Goal: Task Accomplishment & Management: Use online tool/utility

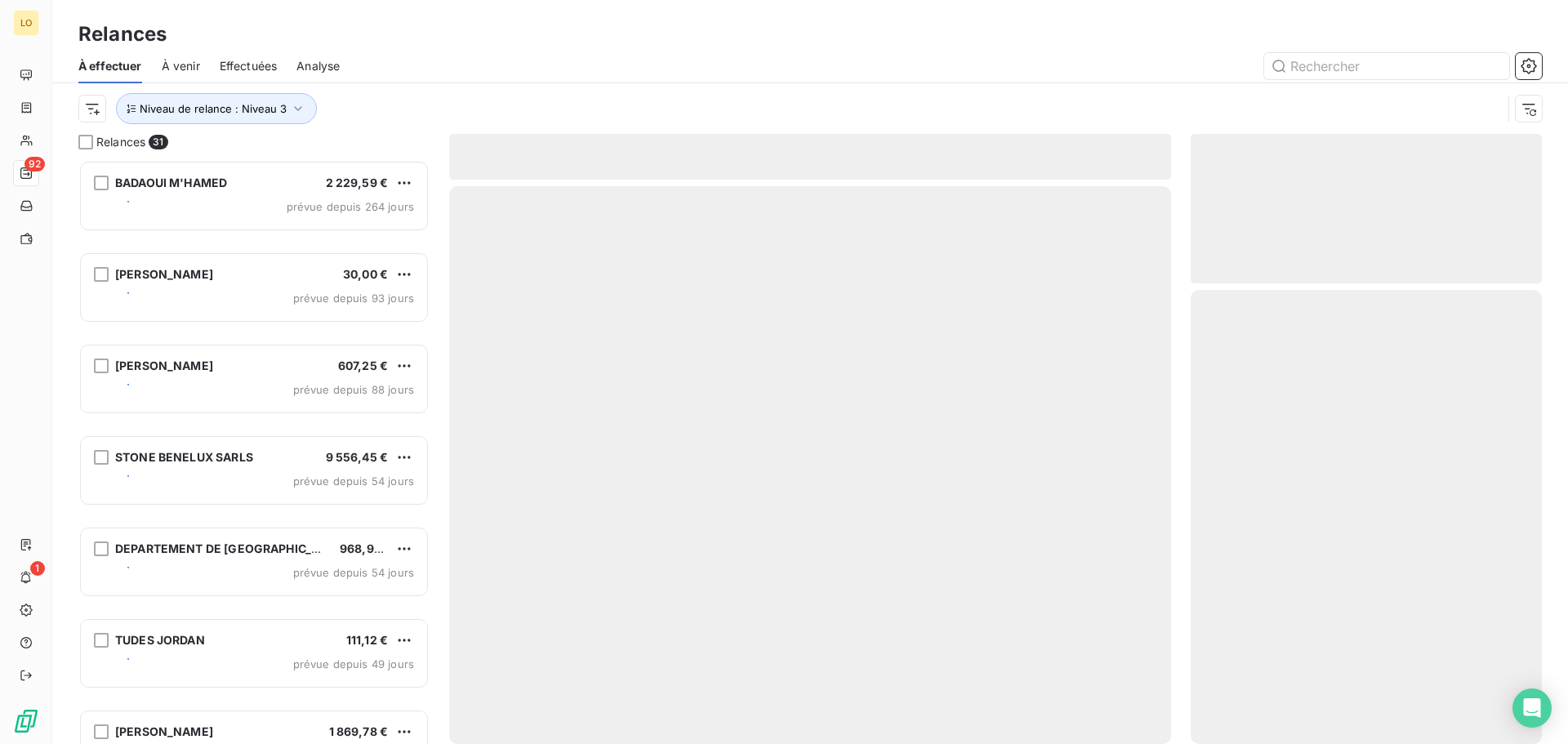
scroll to position [571, 339]
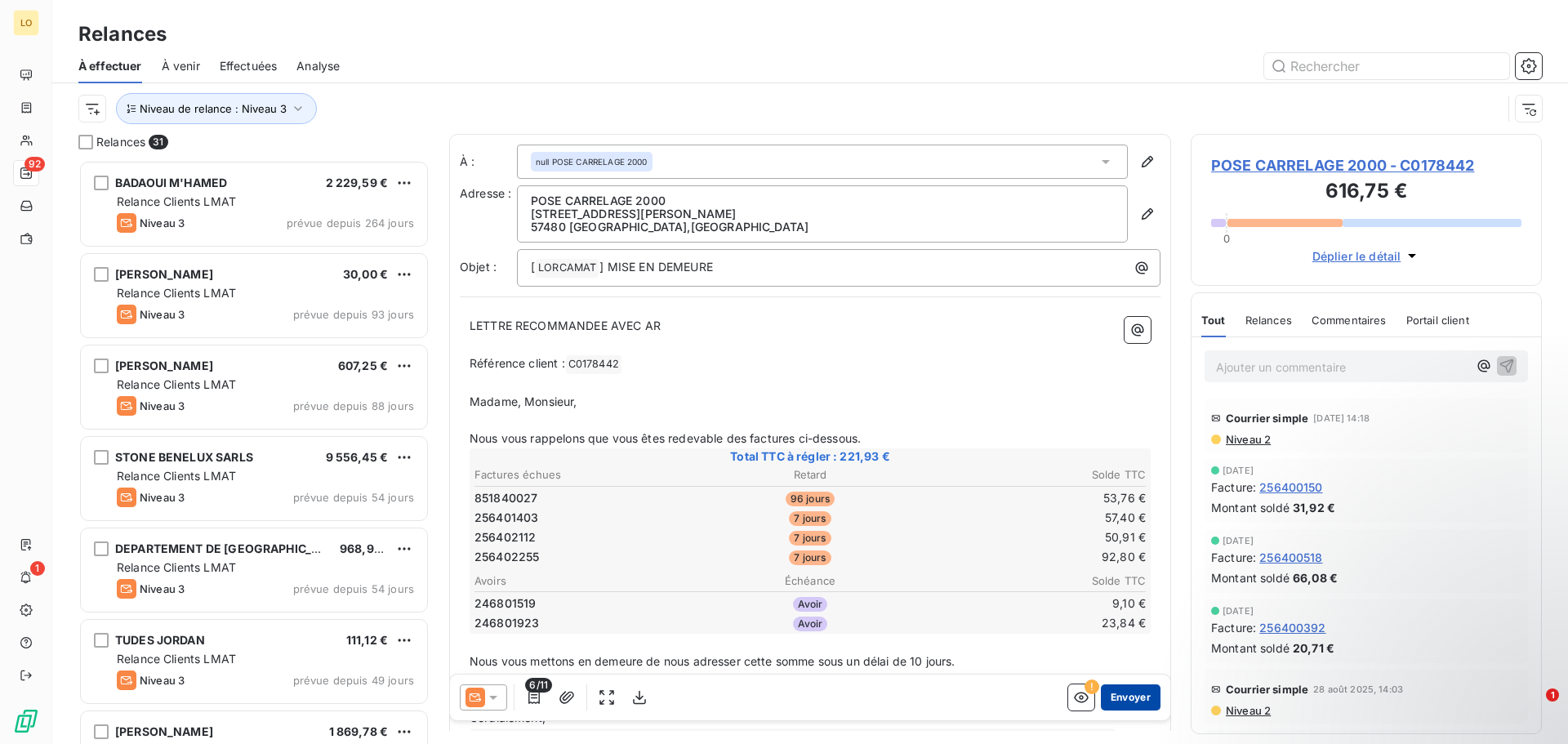
click at [1119, 703] on button "Envoyer" at bounding box center [1131, 697] width 60 height 26
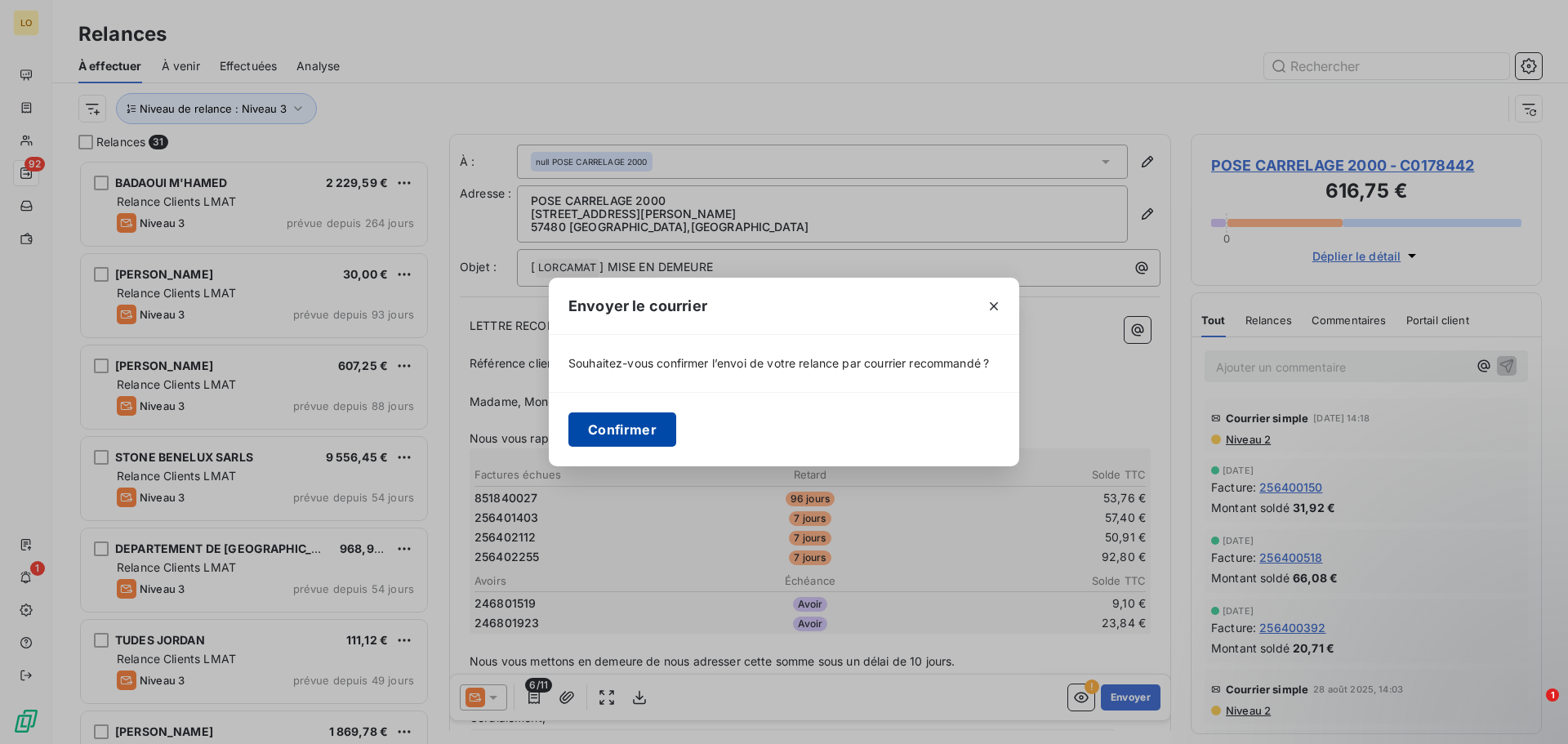
click at [612, 443] on button "Confirmer" at bounding box center [623, 429] width 108 height 34
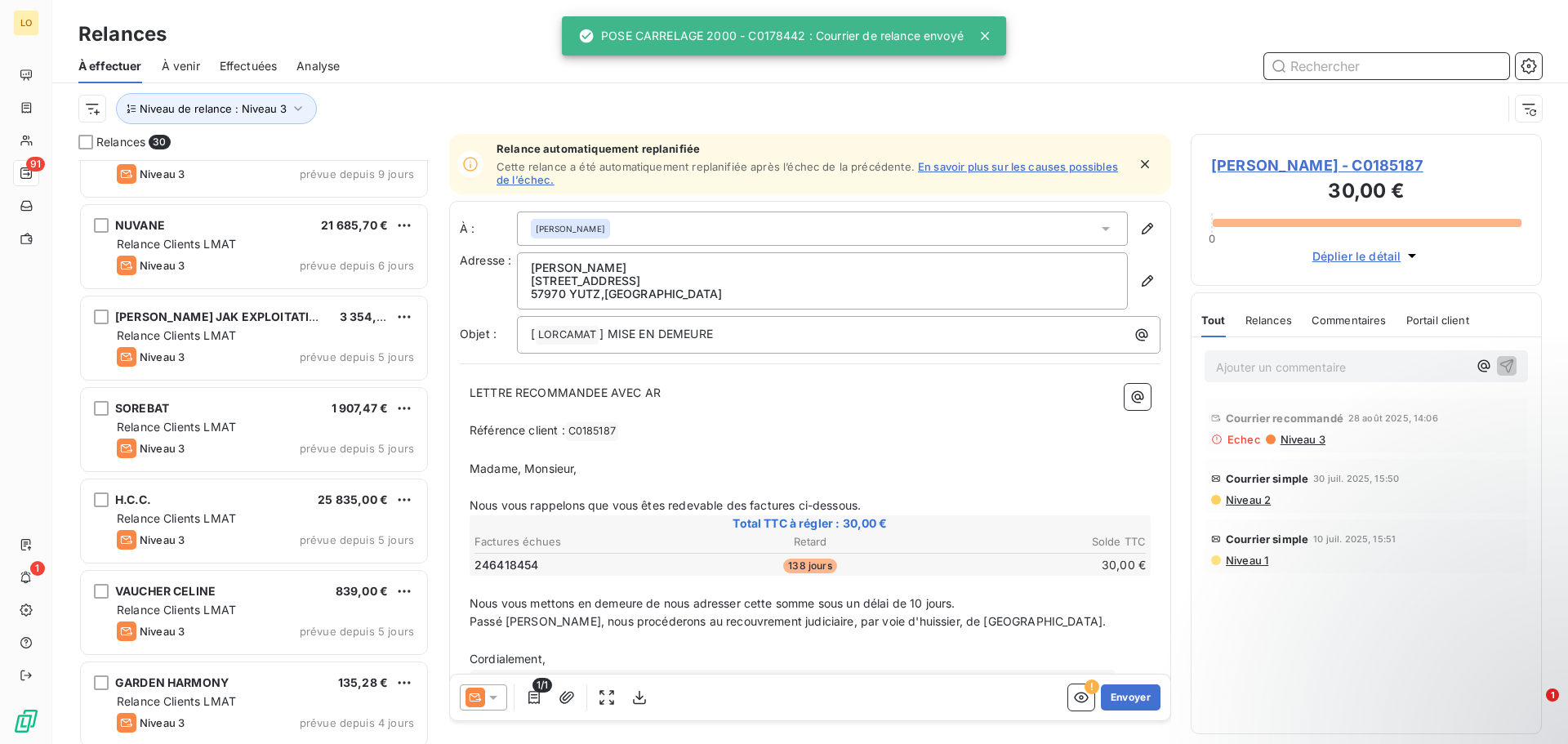
scroll to position [2161, 0]
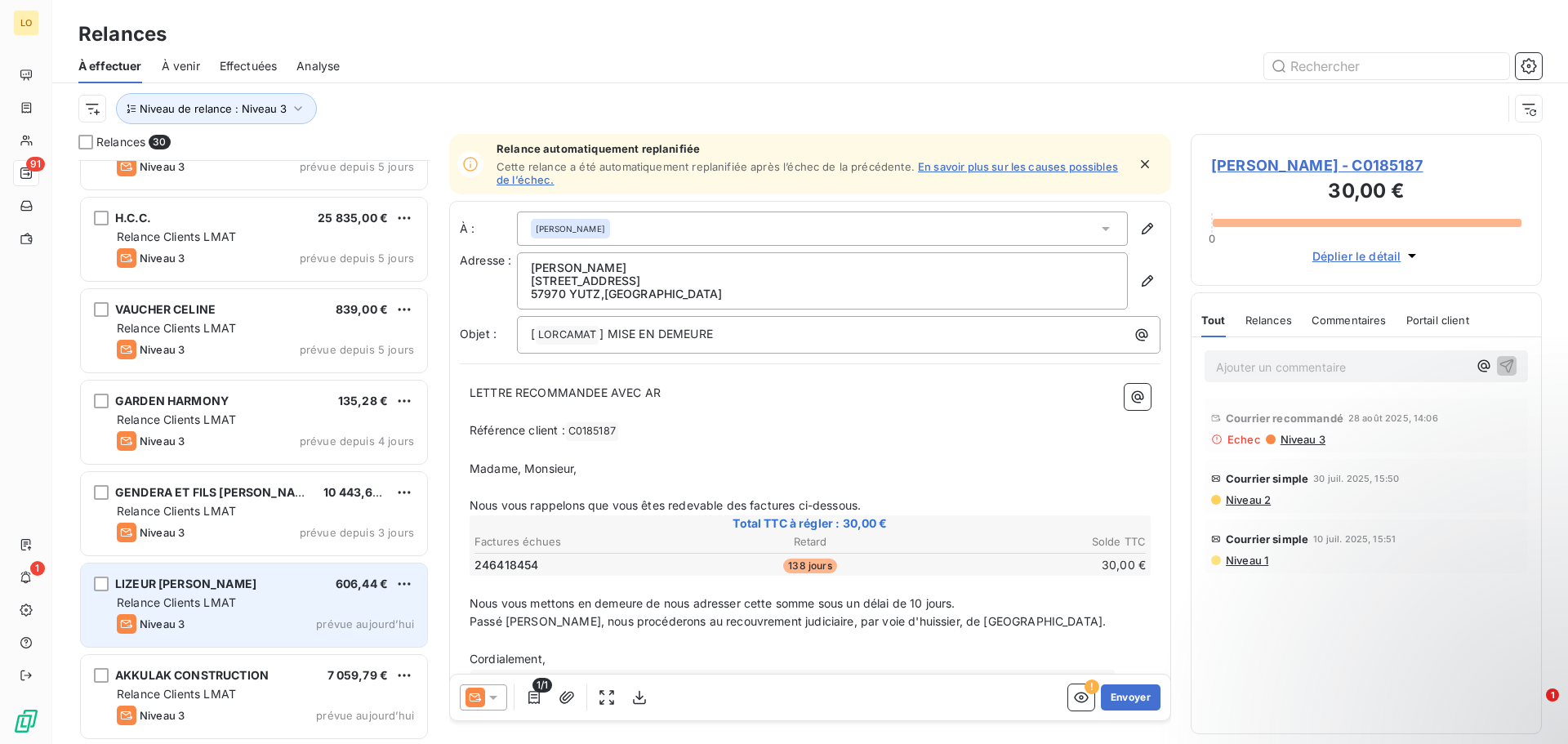
click at [220, 612] on div "LIZEUR [PERSON_NAME] 606,44 € Relance Clients LMAT Niveau 3 prévue aujourd’hui" at bounding box center [254, 605] width 347 height 83
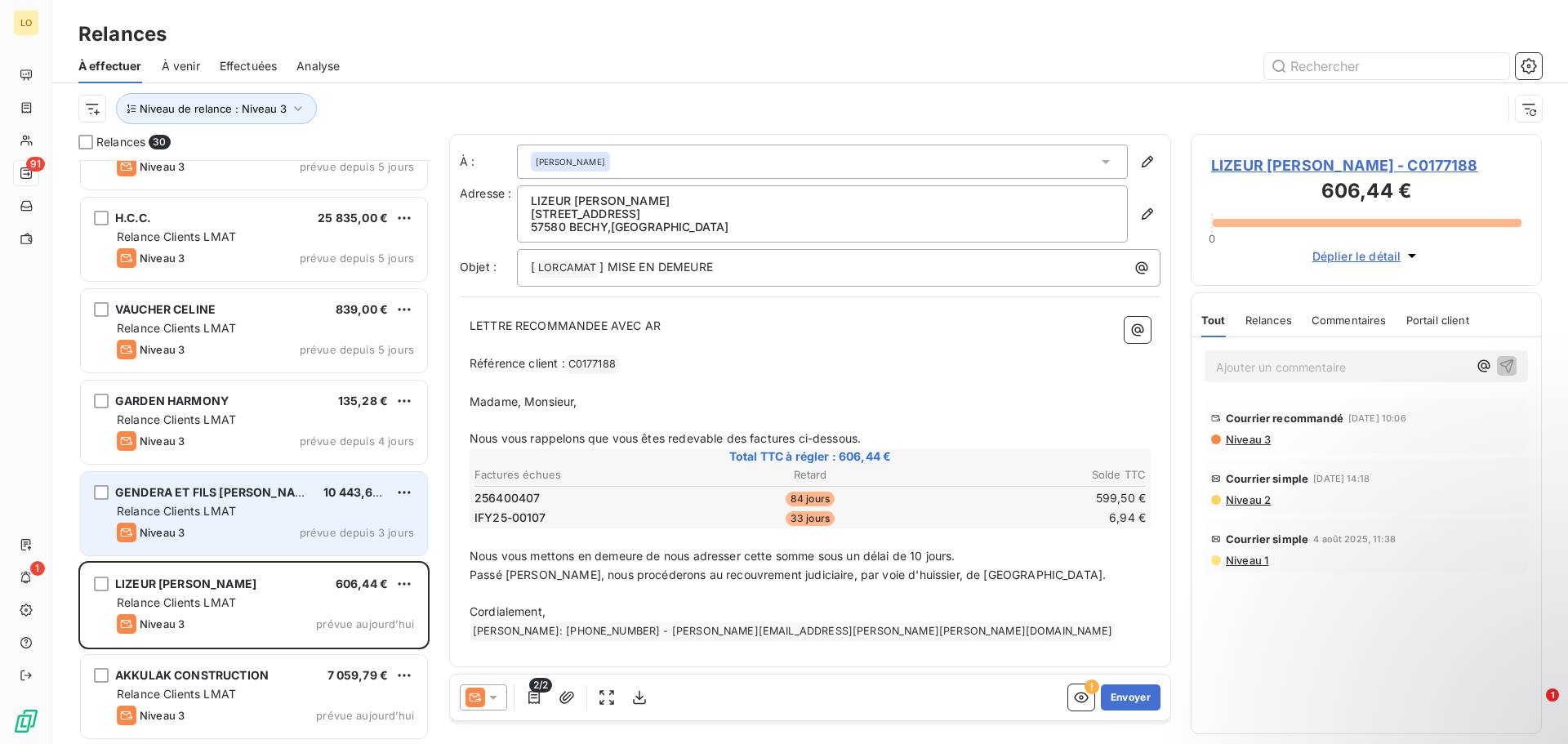
click at [229, 517] on div "Relance Clients LMAT" at bounding box center [265, 511] width 297 height 17
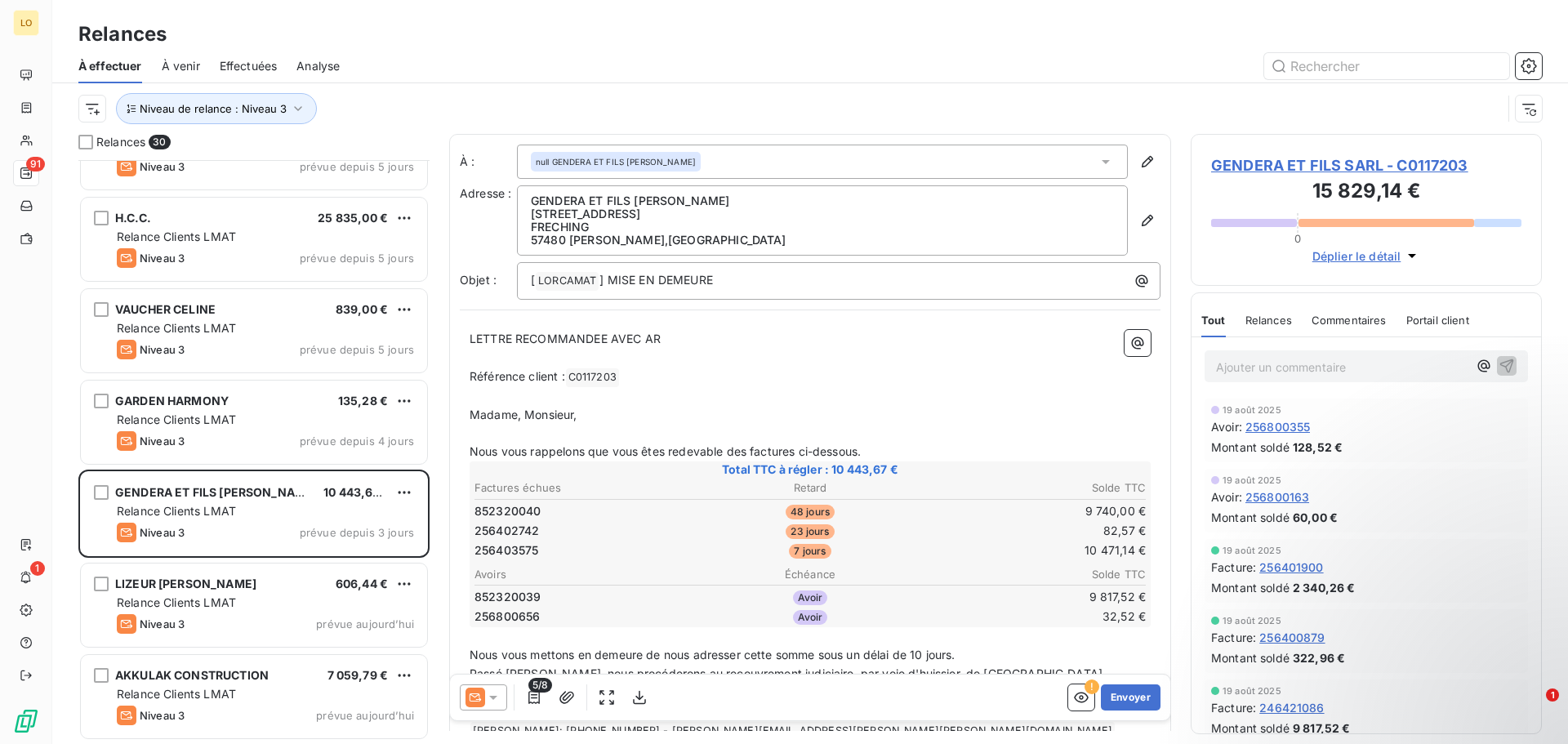
click at [493, 697] on icon at bounding box center [493, 697] width 8 height 4
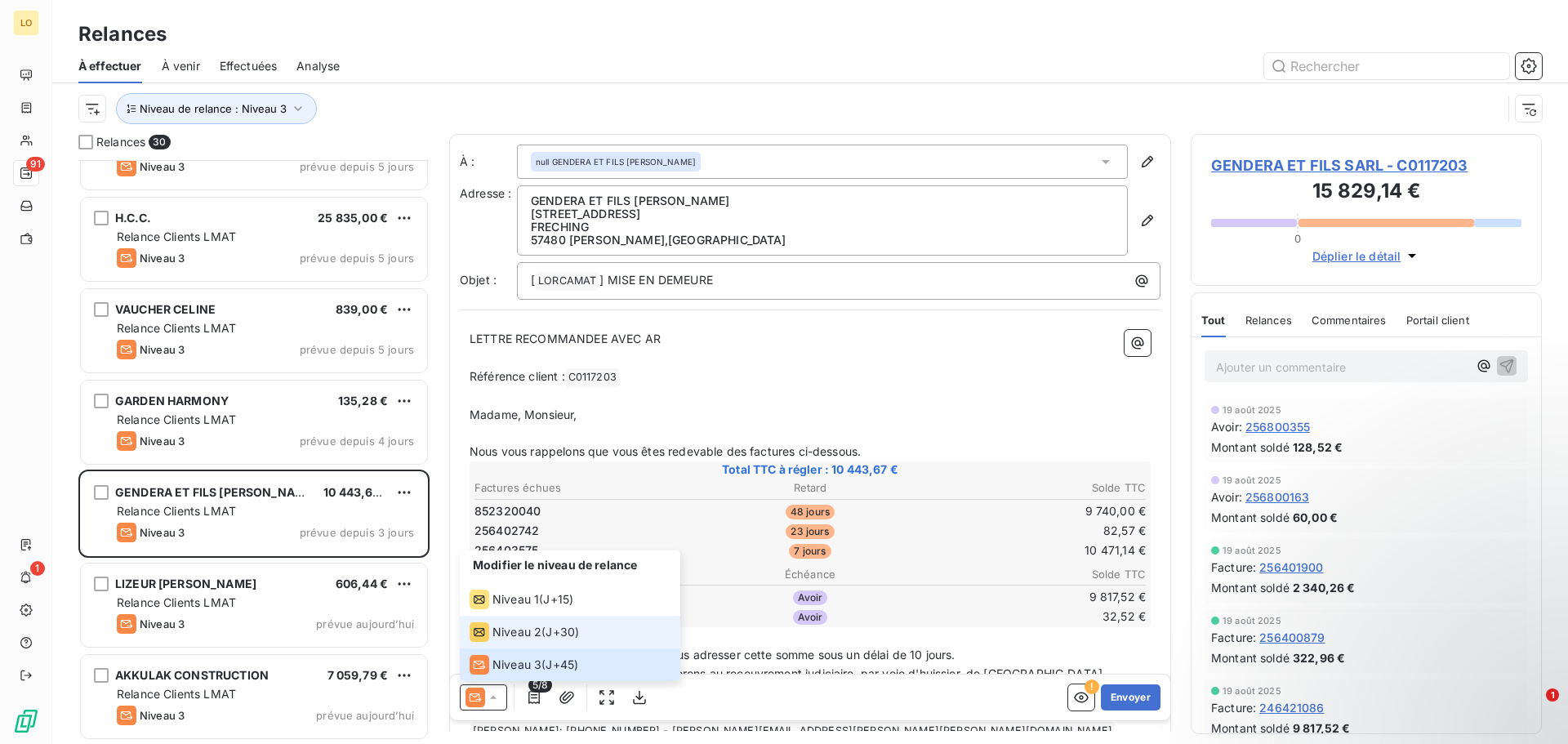
click at [513, 632] on span "Niveau 2" at bounding box center [518, 632] width 49 height 17
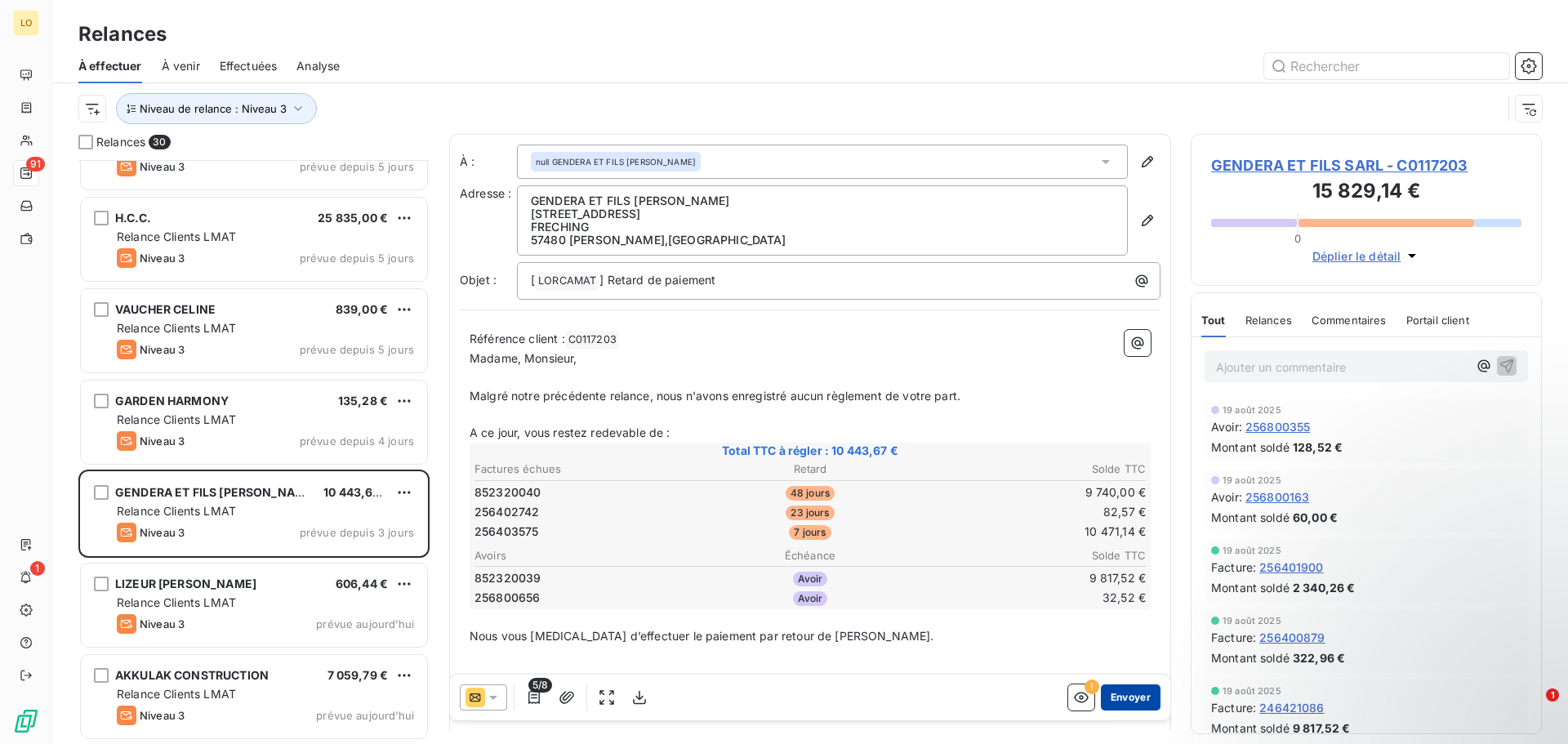
click at [1117, 702] on button "Envoyer" at bounding box center [1131, 697] width 60 height 26
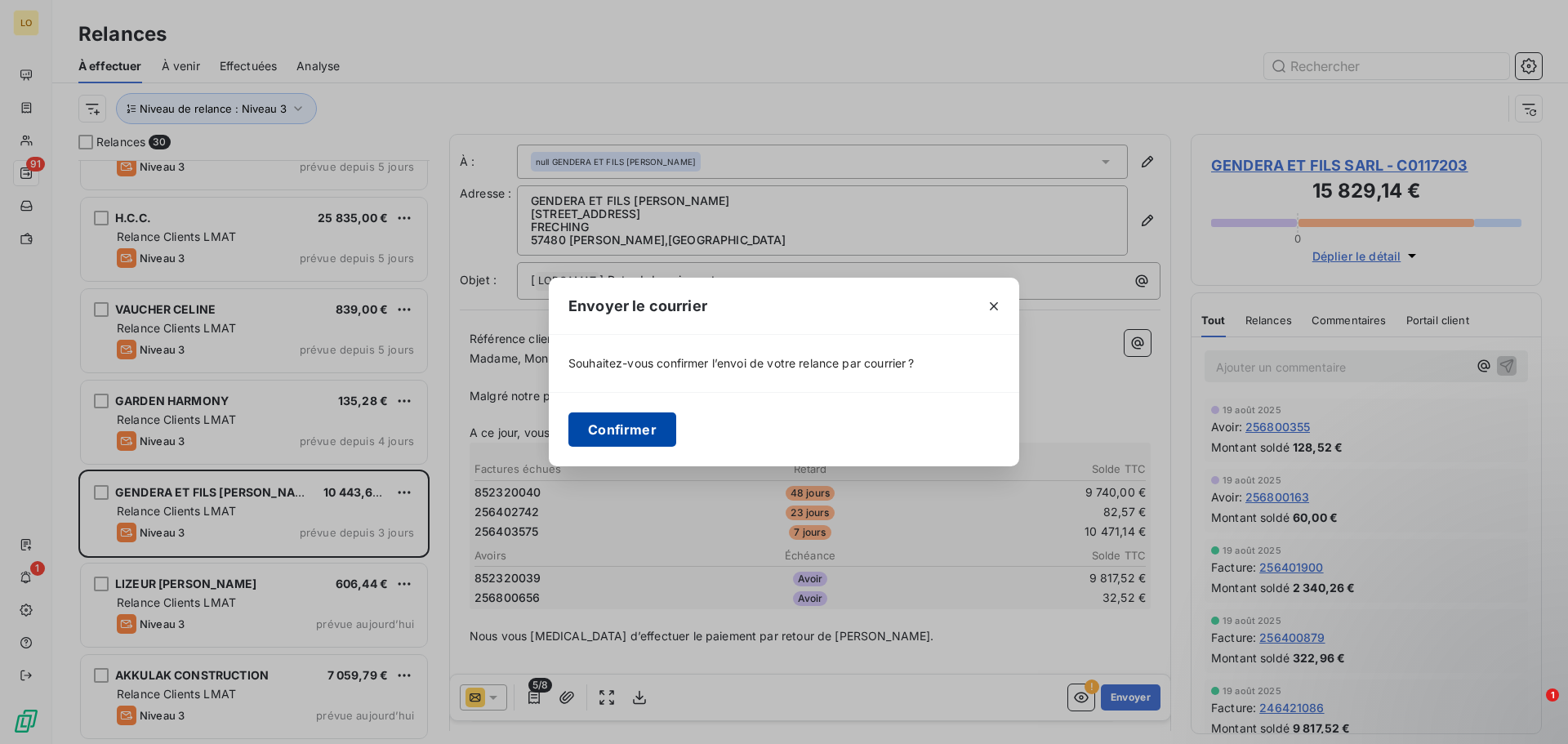
click at [592, 430] on button "Confirmer" at bounding box center [623, 429] width 108 height 34
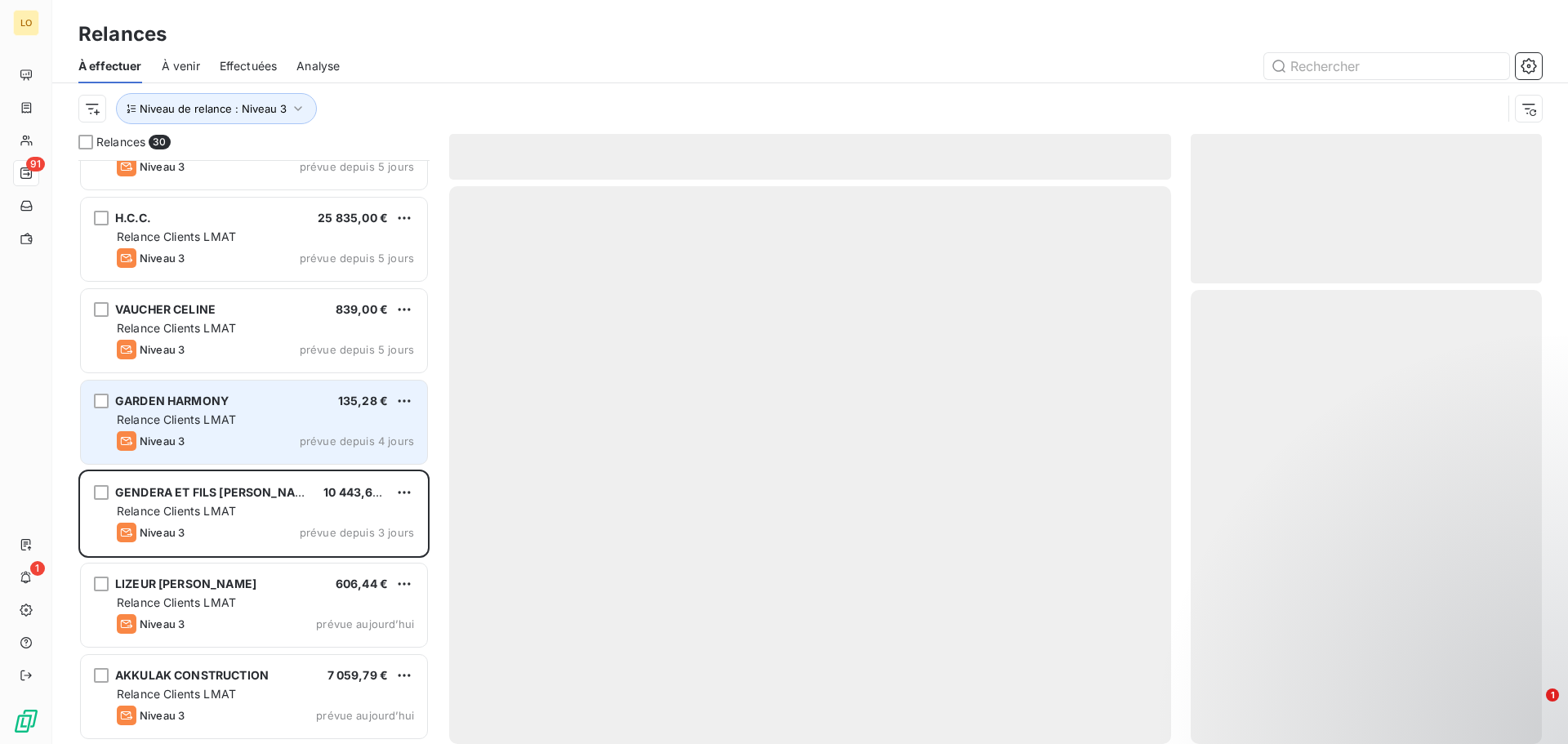
click at [160, 428] on div "GARDEN HARMONY 135,28 € Relance Clients LMAT Niveau 3 prévue depuis 4 jours" at bounding box center [254, 422] width 347 height 83
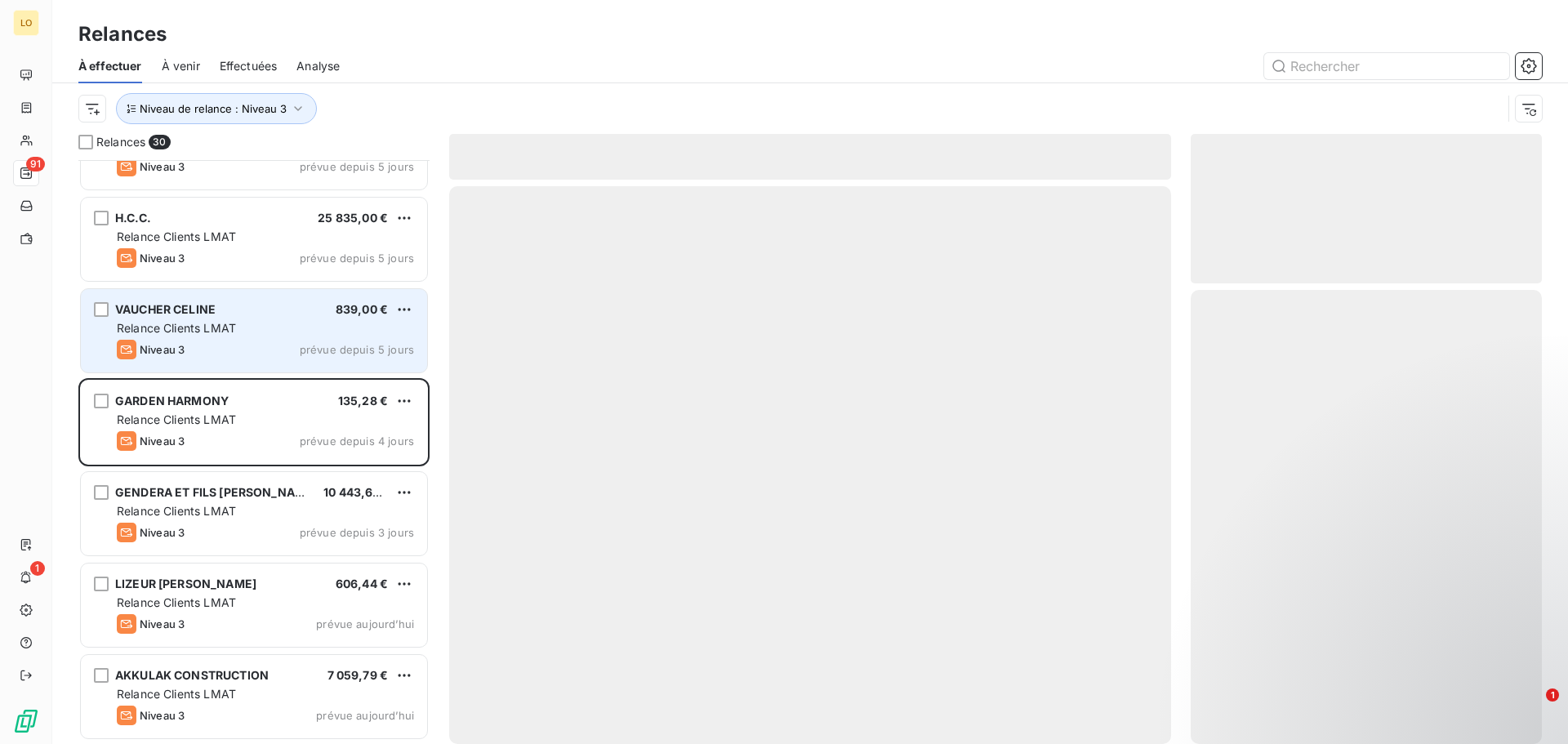
click at [224, 344] on div "Niveau 3 prévue depuis 5 jours" at bounding box center [265, 349] width 297 height 19
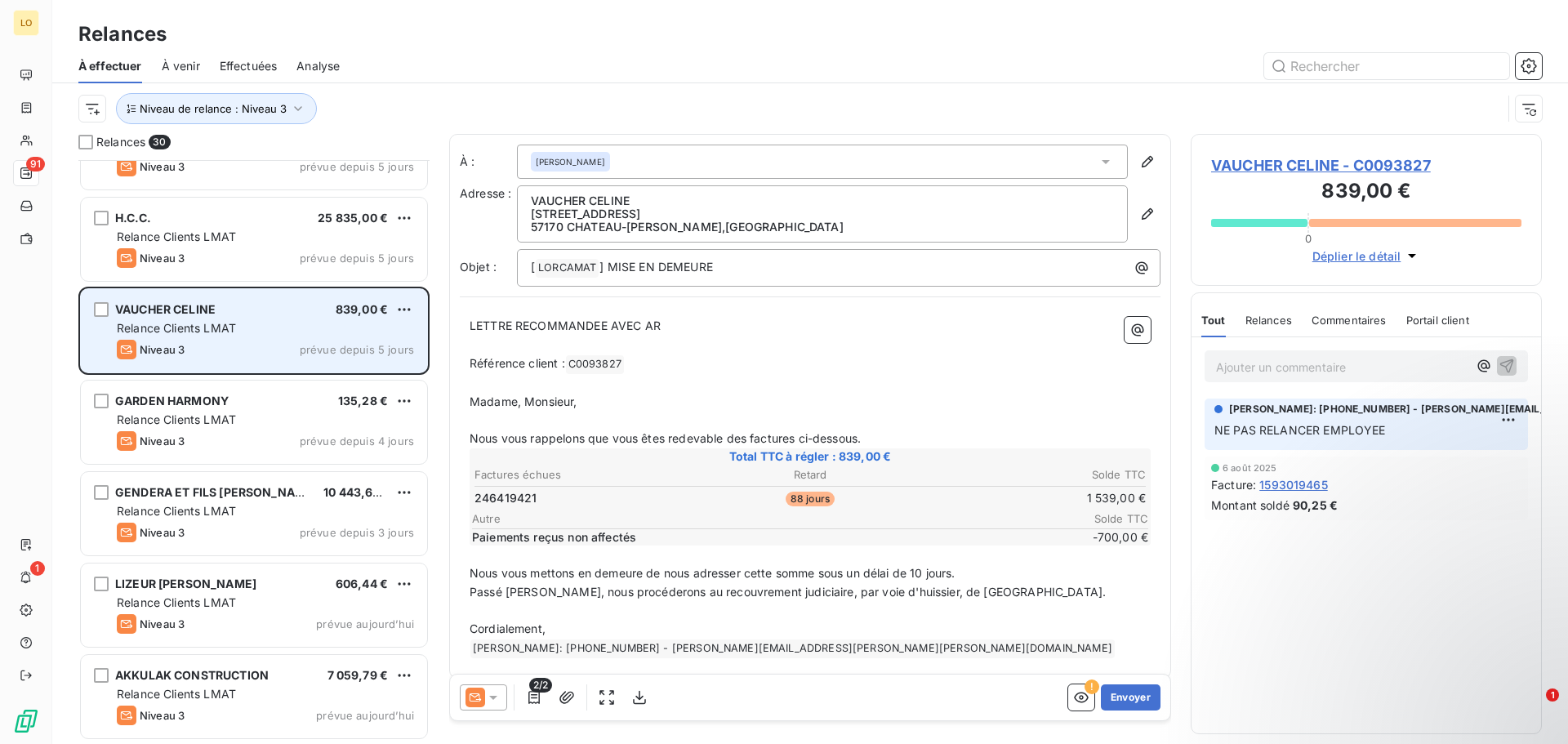
scroll to position [1997, 0]
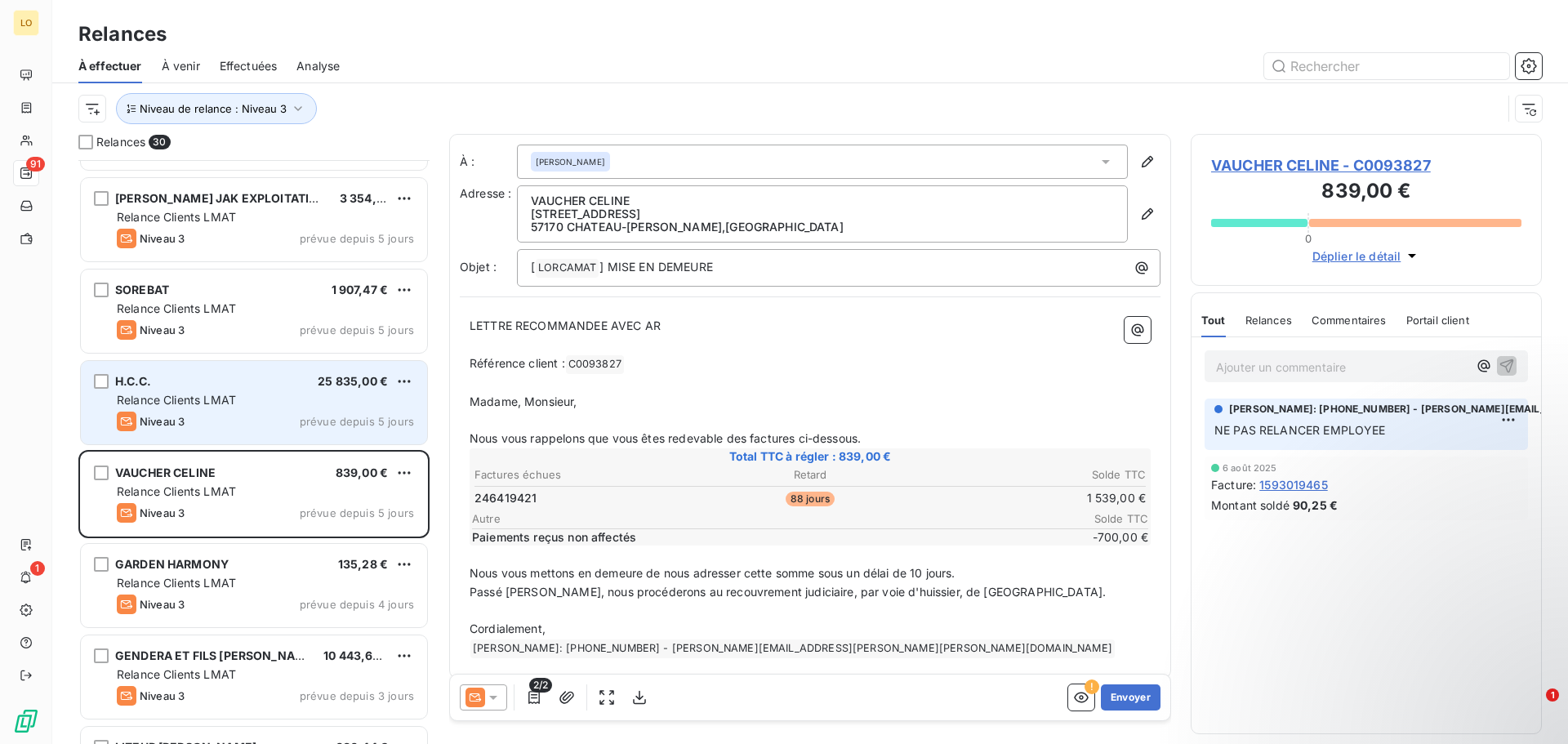
click at [245, 424] on div "Niveau 3 prévue depuis 5 jours" at bounding box center [265, 421] width 297 height 19
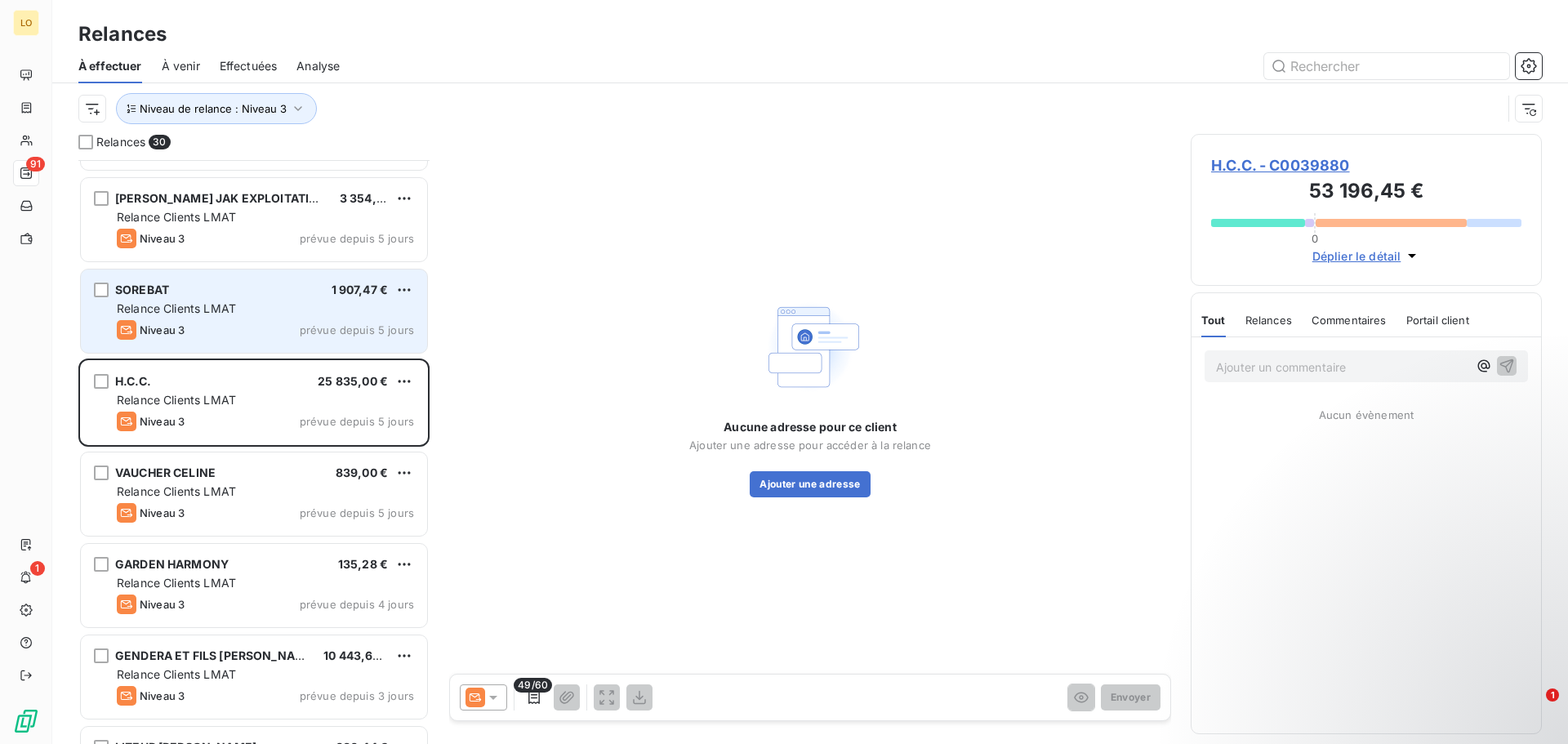
click at [271, 312] on div "Relance Clients LMAT" at bounding box center [265, 309] width 297 height 17
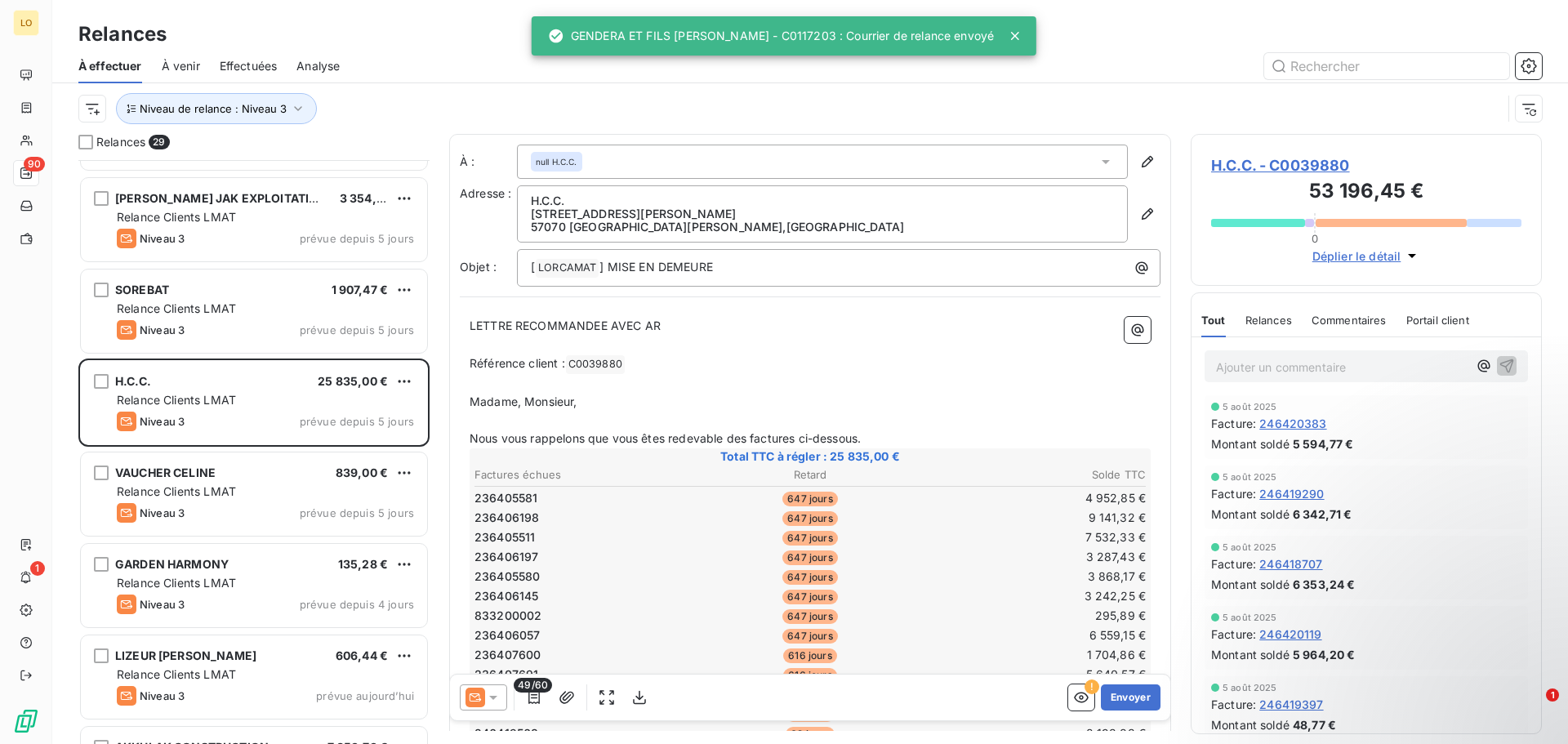
scroll to position [645, 0]
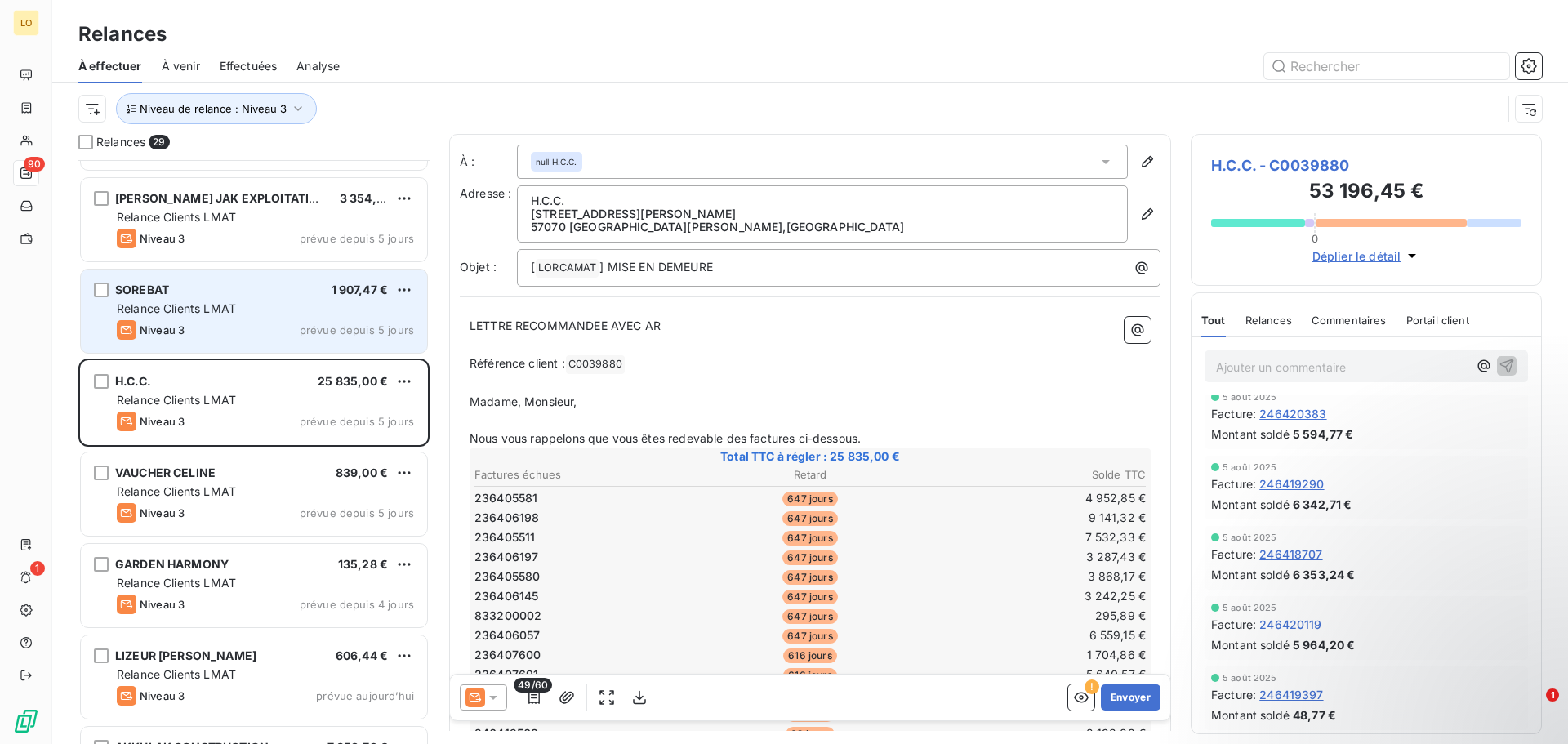
click at [256, 313] on div "Relance Clients LMAT" at bounding box center [265, 309] width 297 height 17
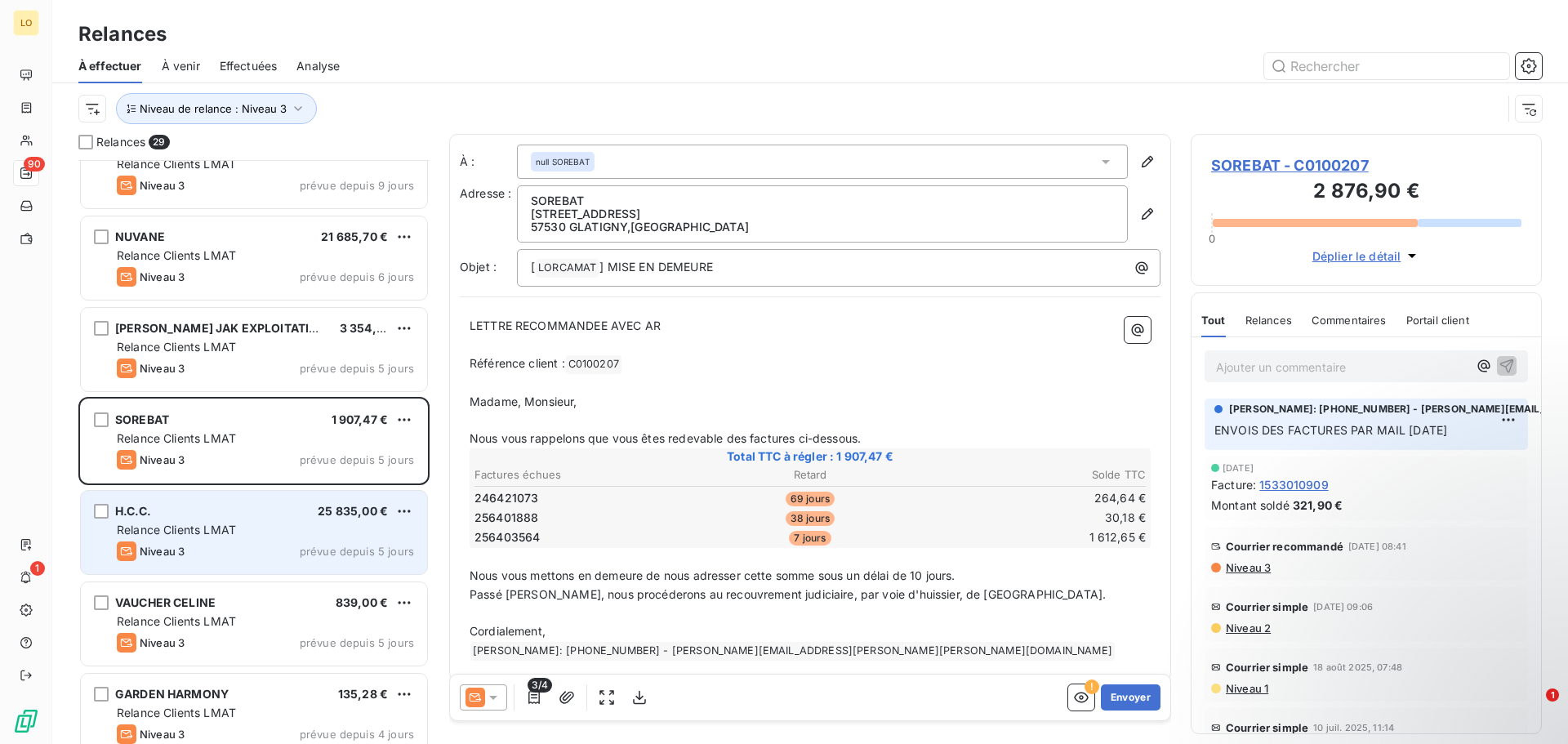
scroll to position [1670, 0]
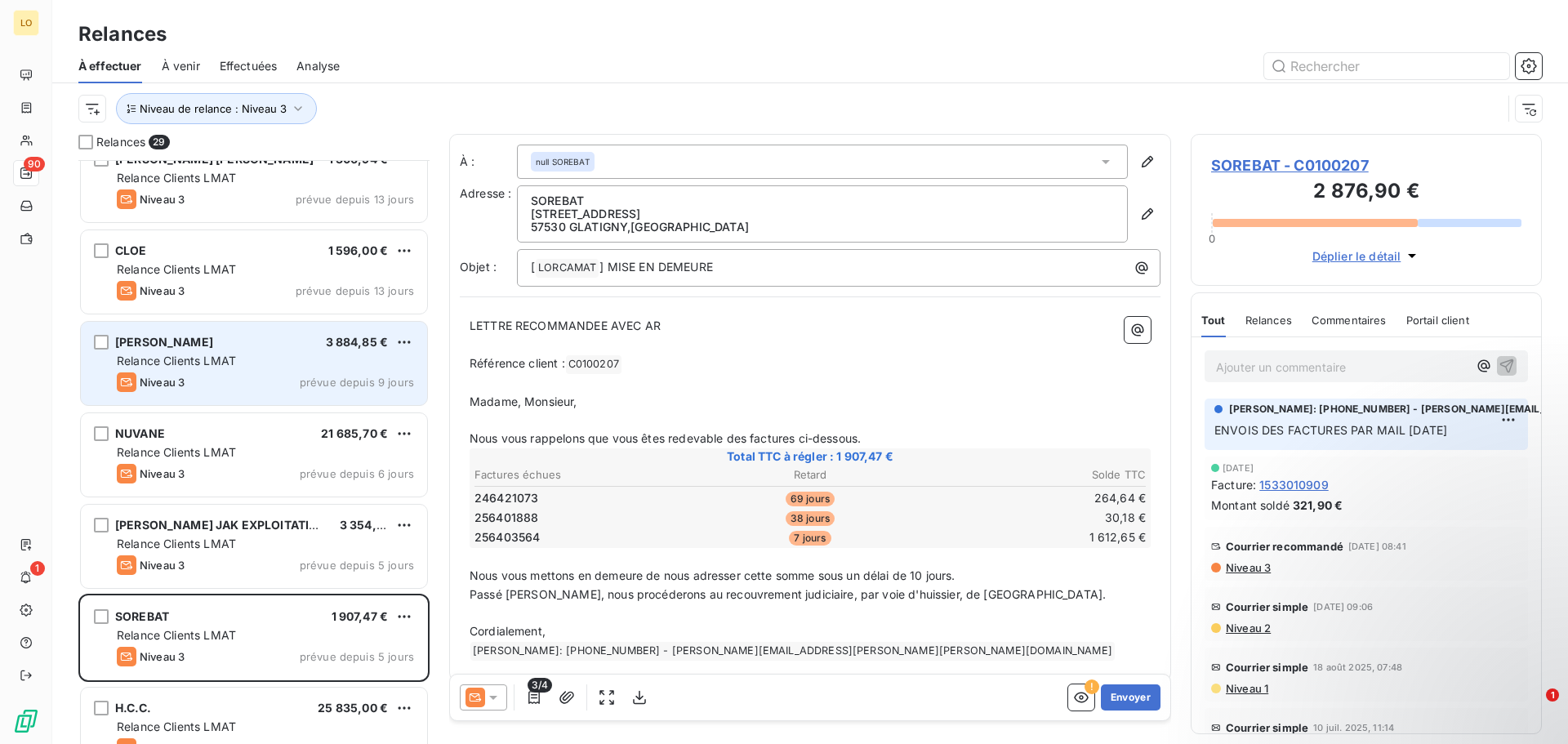
click at [273, 346] on div "[PERSON_NAME] 3 884,85 €" at bounding box center [265, 342] width 297 height 15
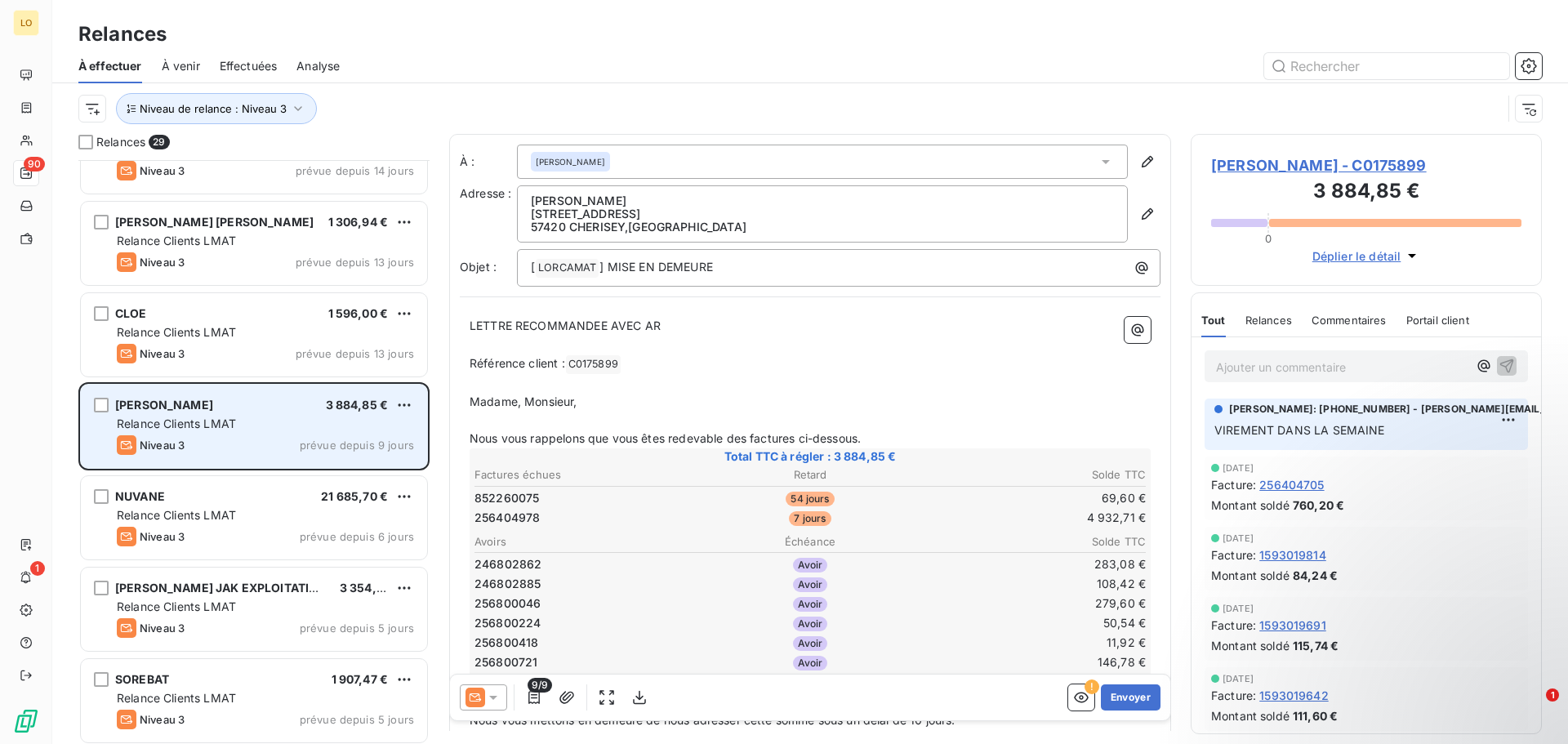
scroll to position [1588, 0]
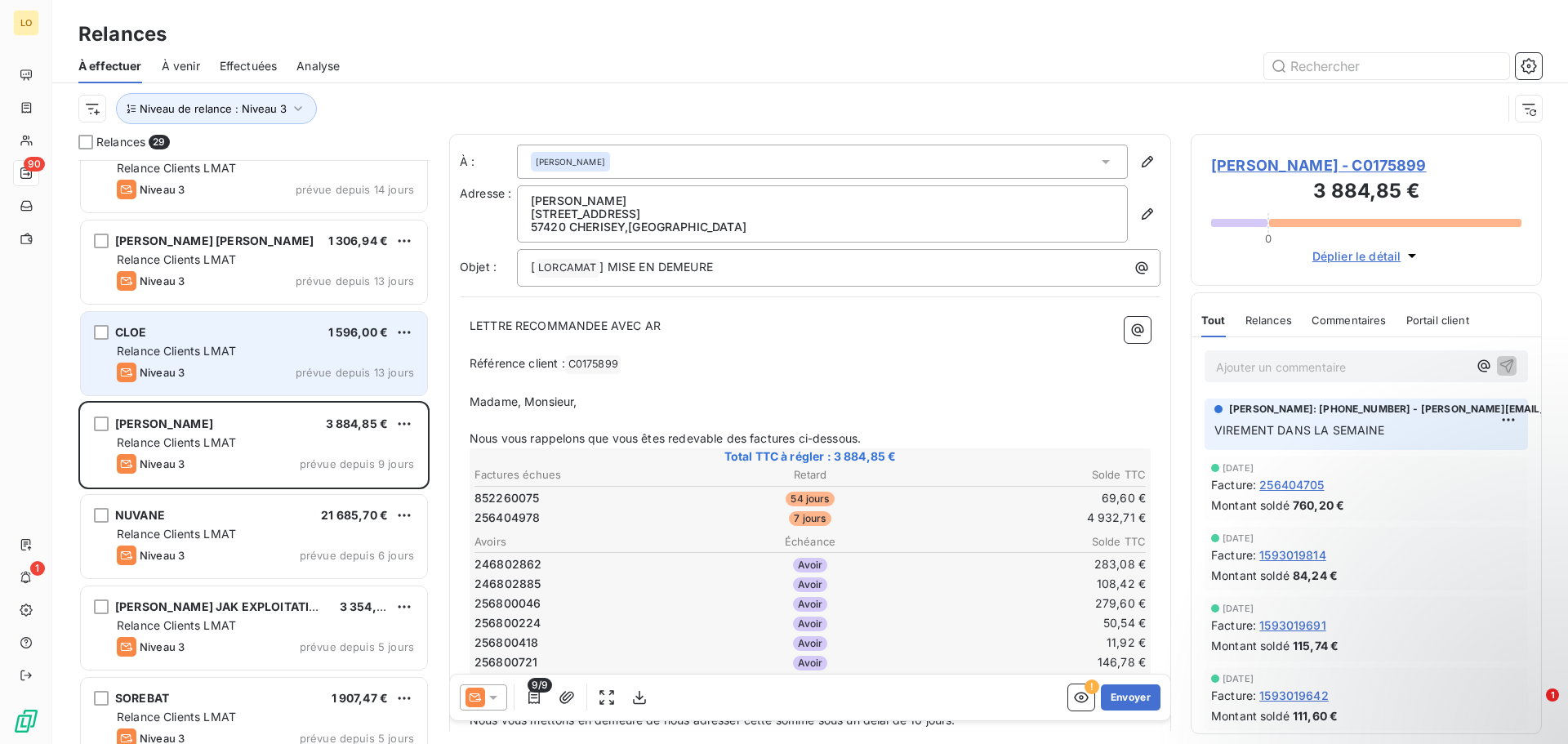
click at [268, 356] on div "Relance Clients LMAT" at bounding box center [265, 351] width 297 height 17
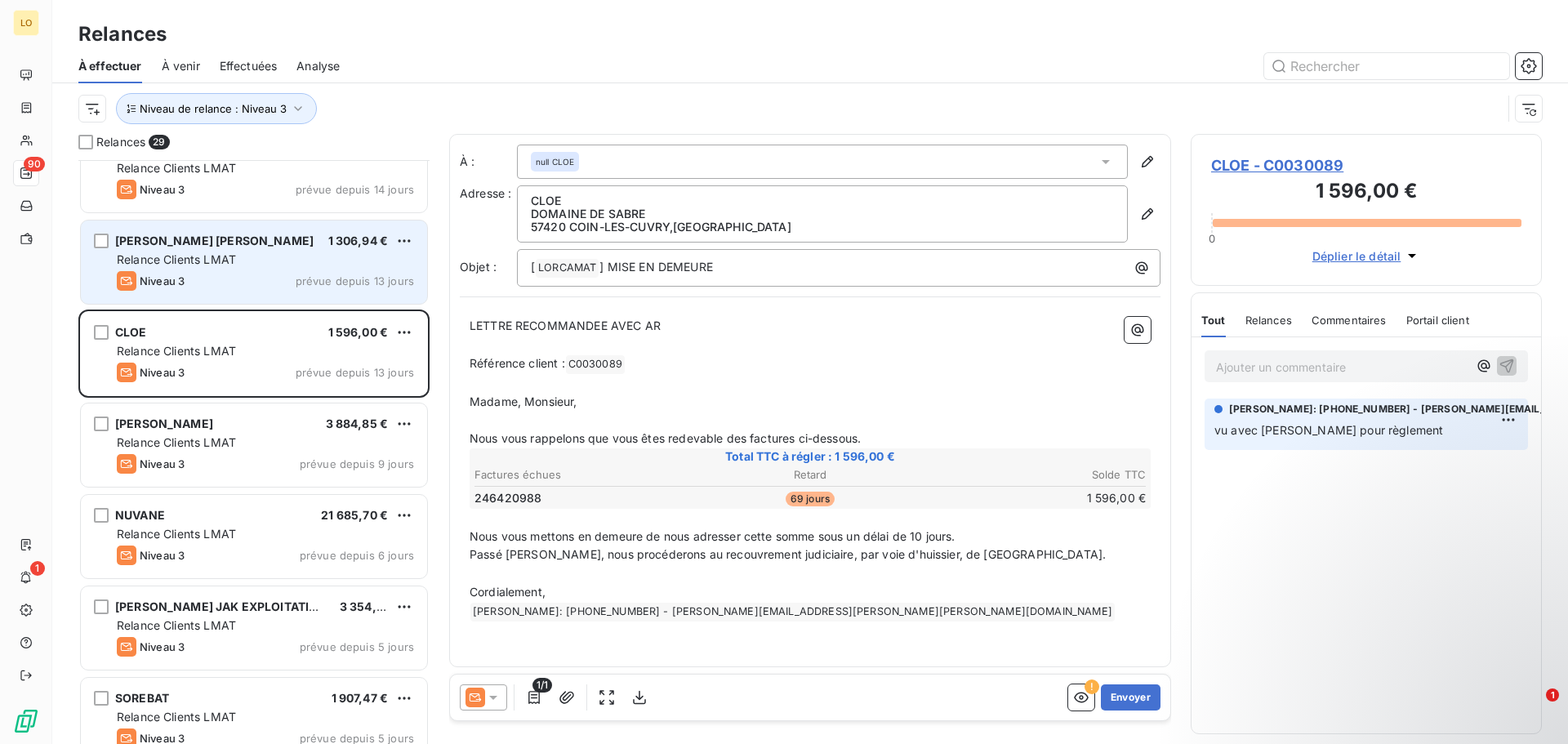
click at [265, 271] on div "Niveau 3 prévue depuis 13 jours" at bounding box center [265, 280] width 297 height 19
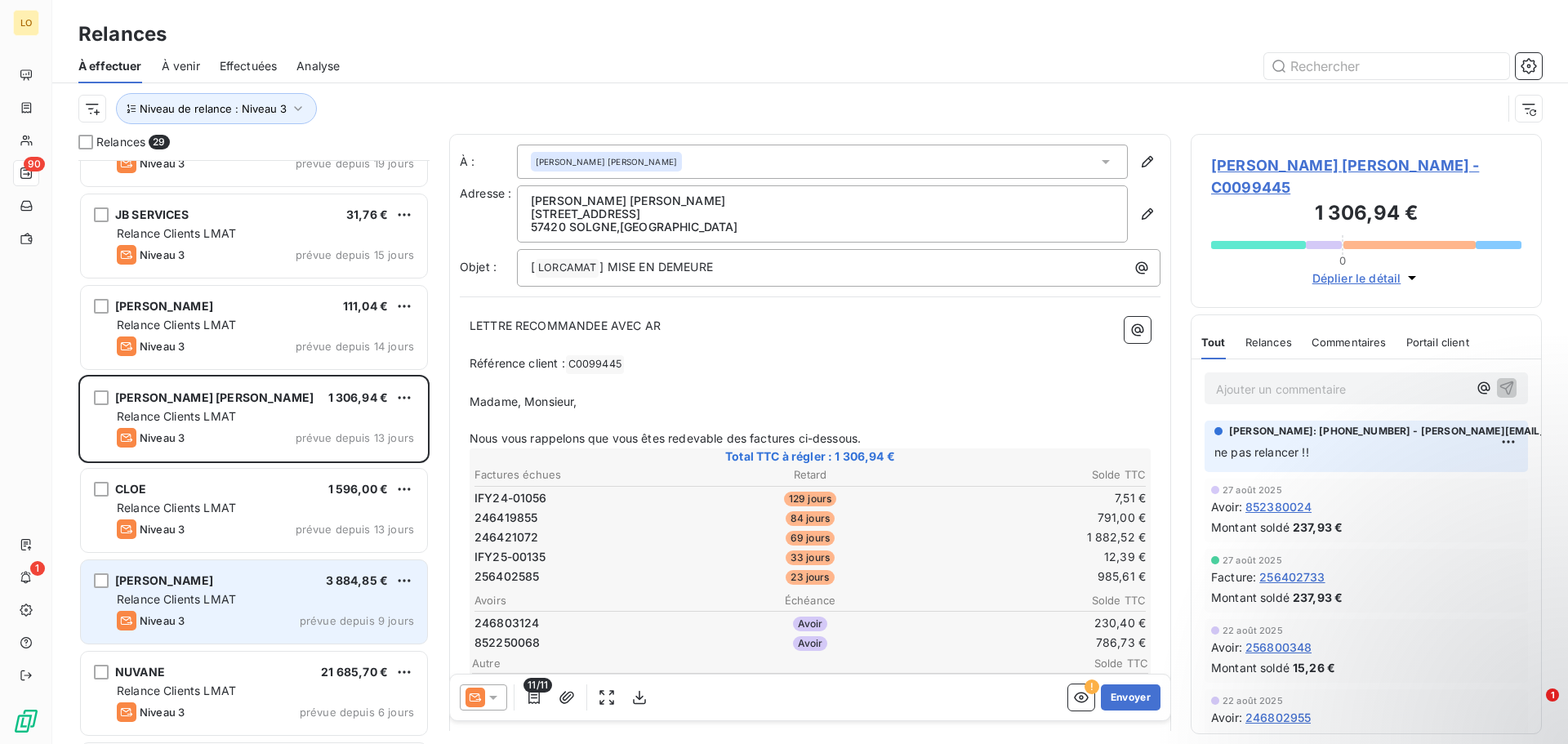
scroll to position [1425, 0]
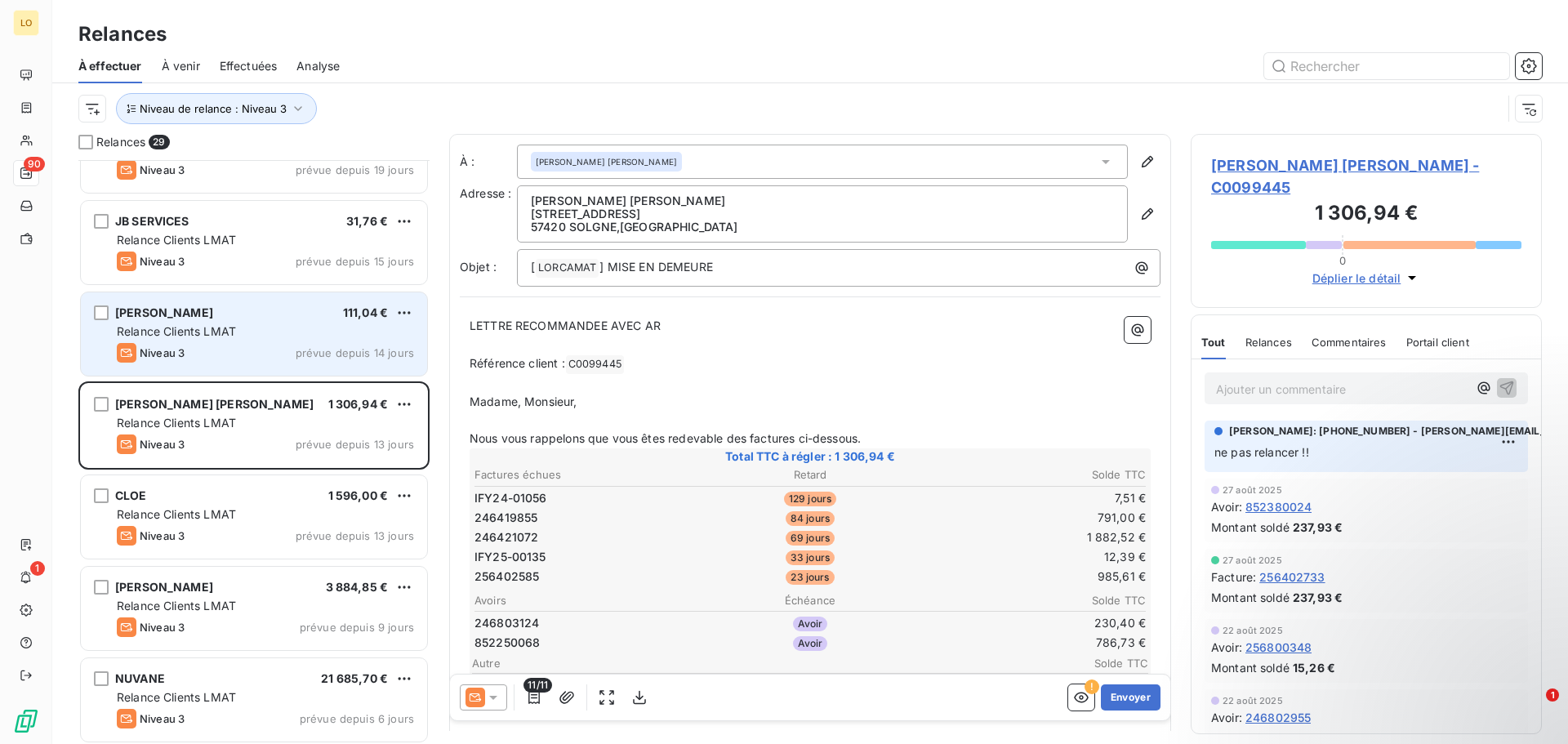
click at [271, 336] on div "Relance Clients LMAT" at bounding box center [265, 331] width 297 height 17
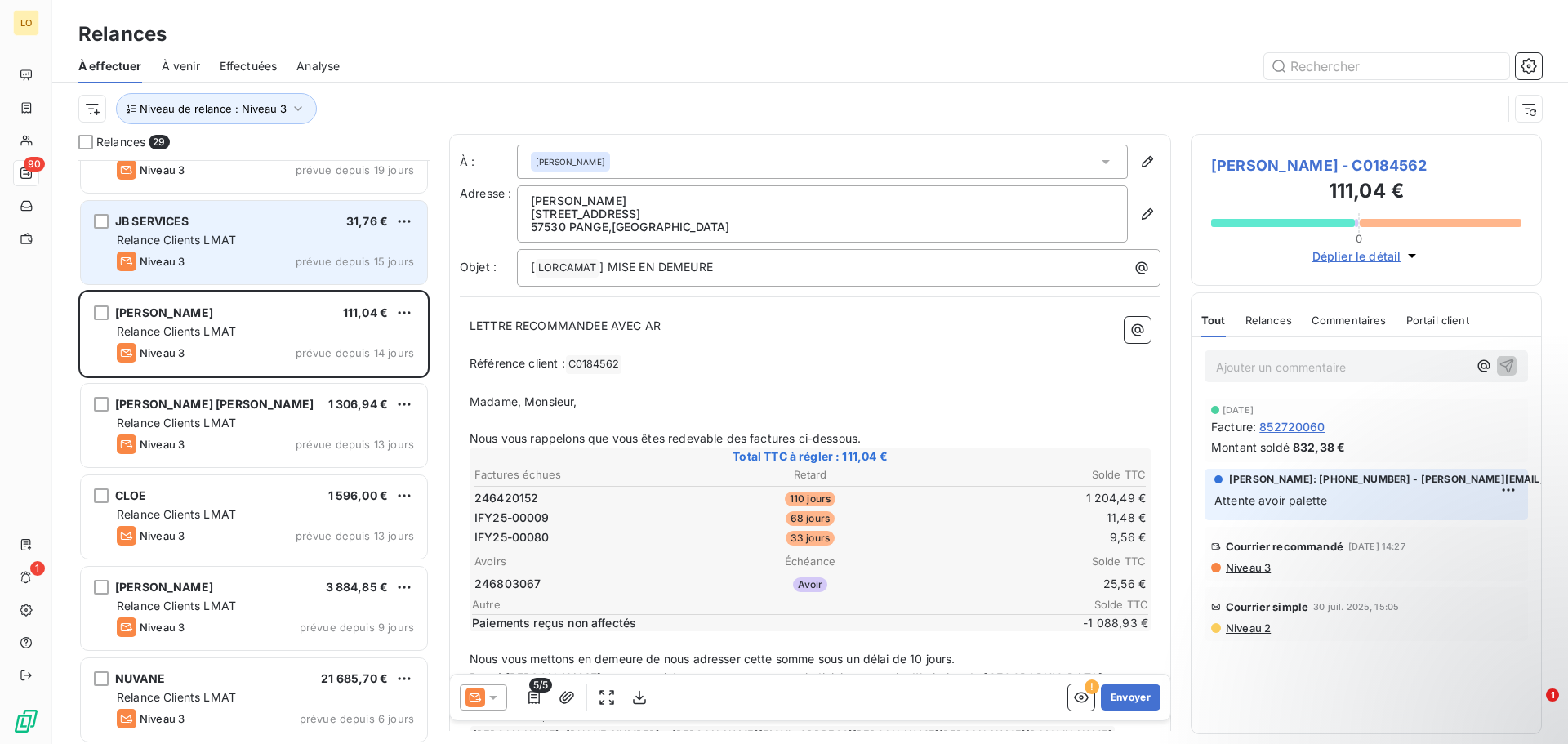
click at [258, 249] on div "JB SERVICES 31,76 € Relance Clients LMAT Niveau 3 prévue depuis 15 jours" at bounding box center [254, 242] width 347 height 83
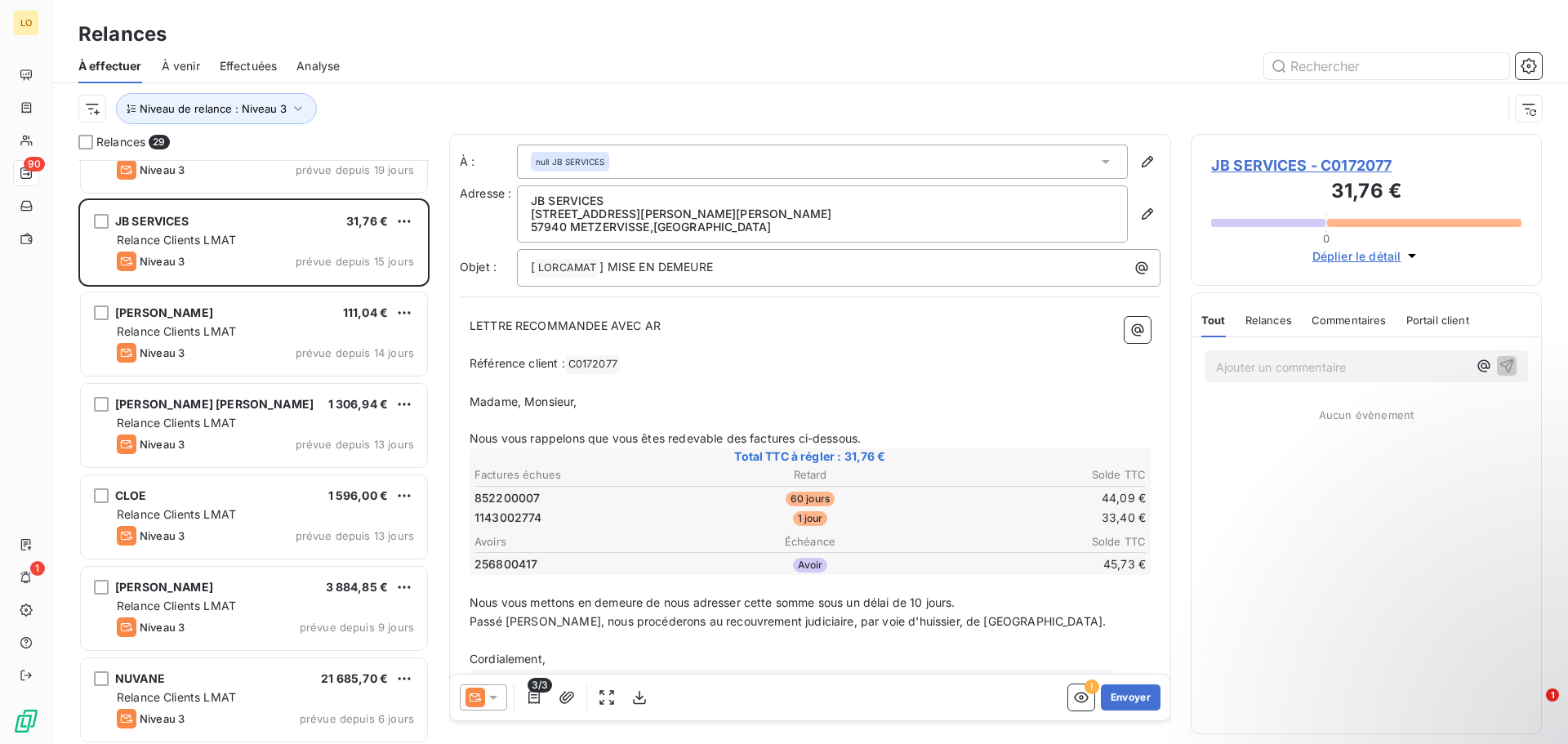
click at [502, 700] on div at bounding box center [483, 697] width 48 height 26
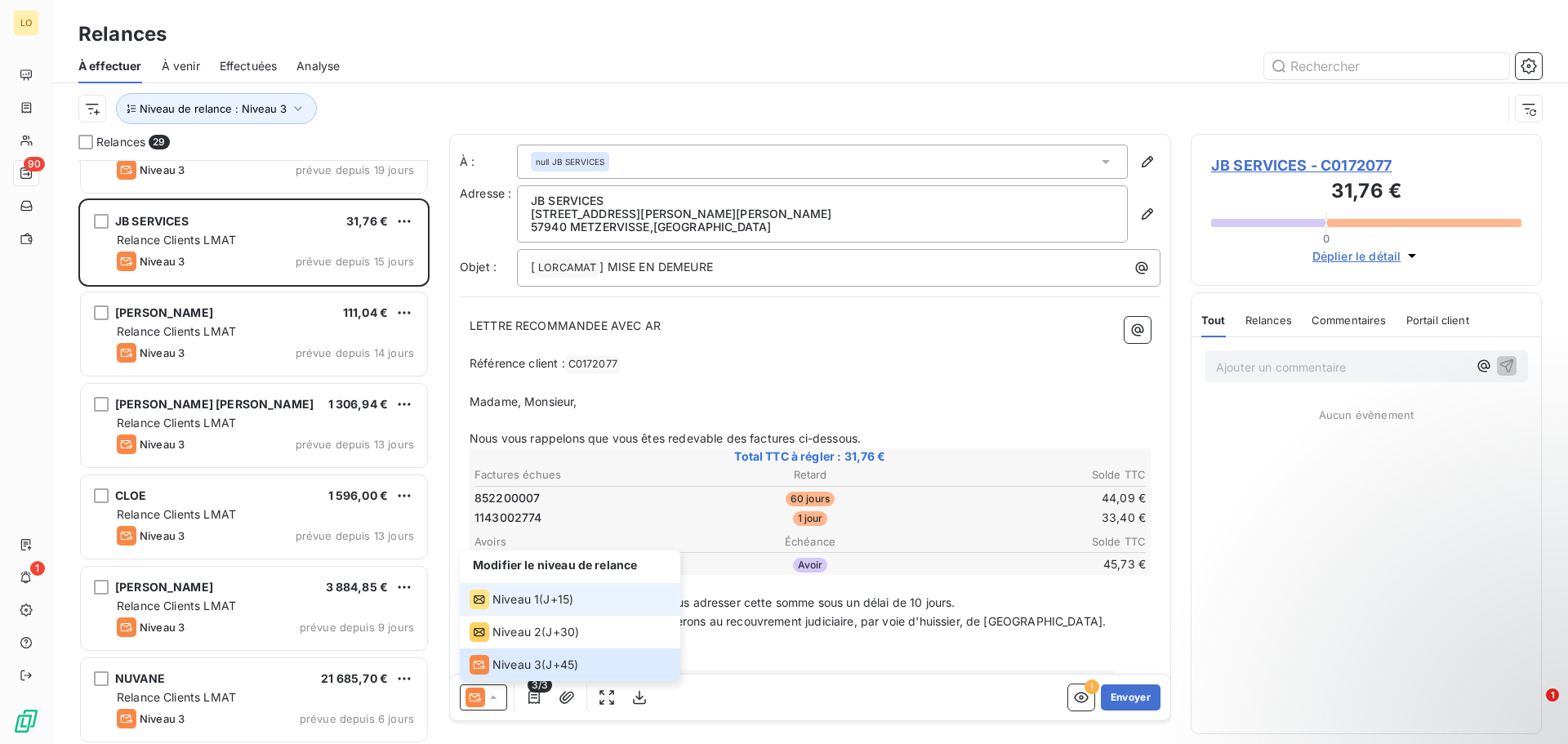
click at [504, 599] on span "Niveau 1" at bounding box center [516, 599] width 47 height 17
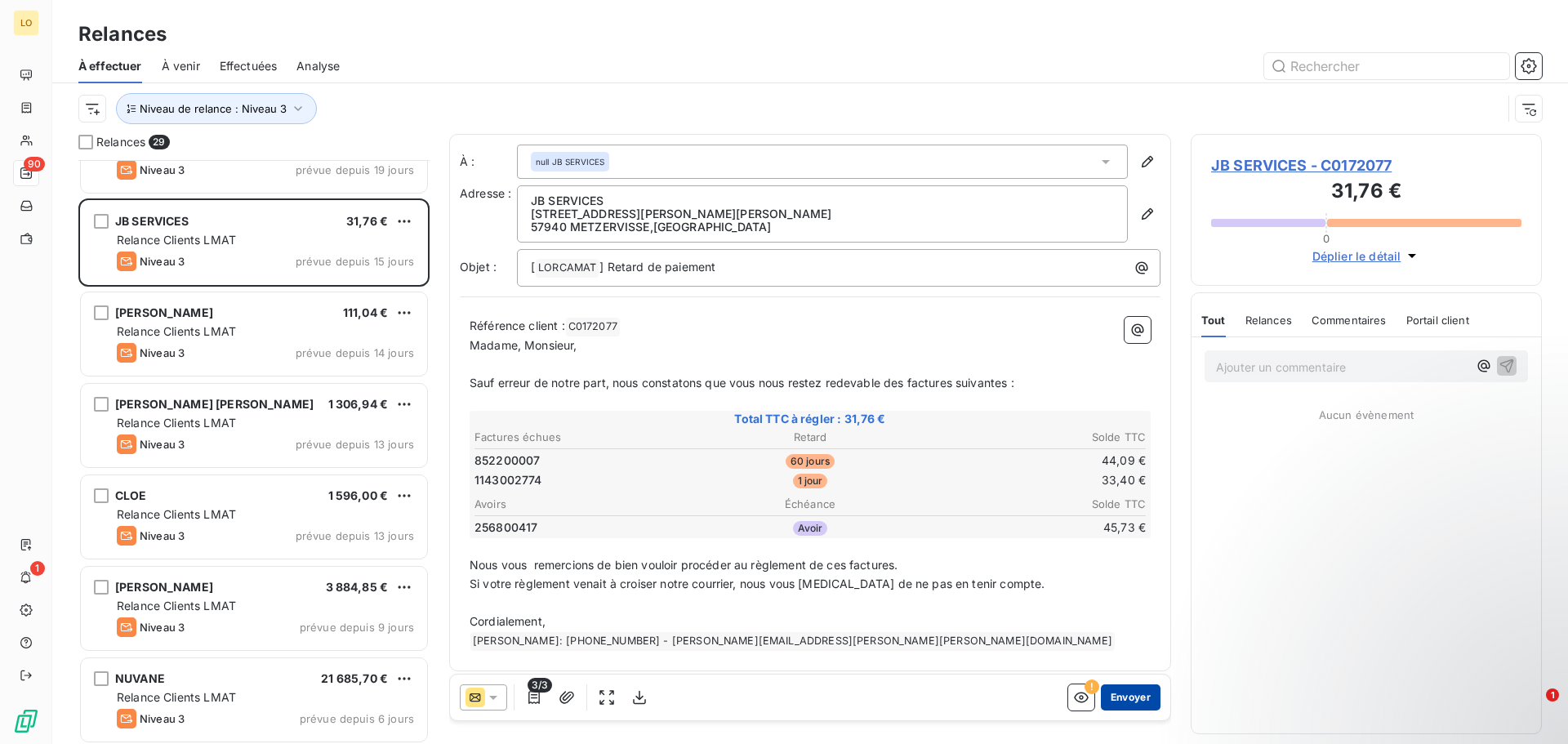
click at [1108, 696] on button "Envoyer" at bounding box center [1131, 697] width 60 height 26
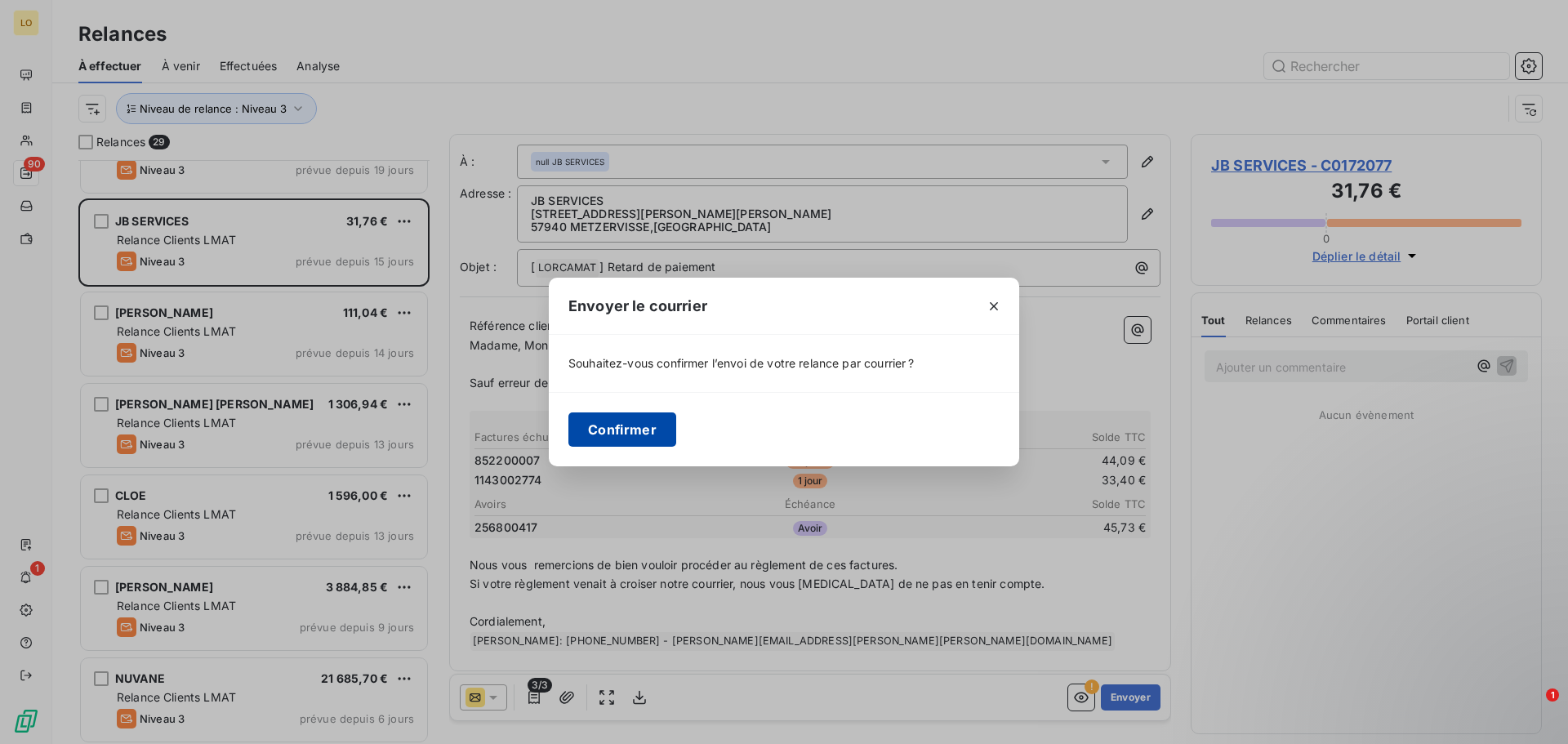
click at [623, 437] on button "Confirmer" at bounding box center [623, 429] width 108 height 34
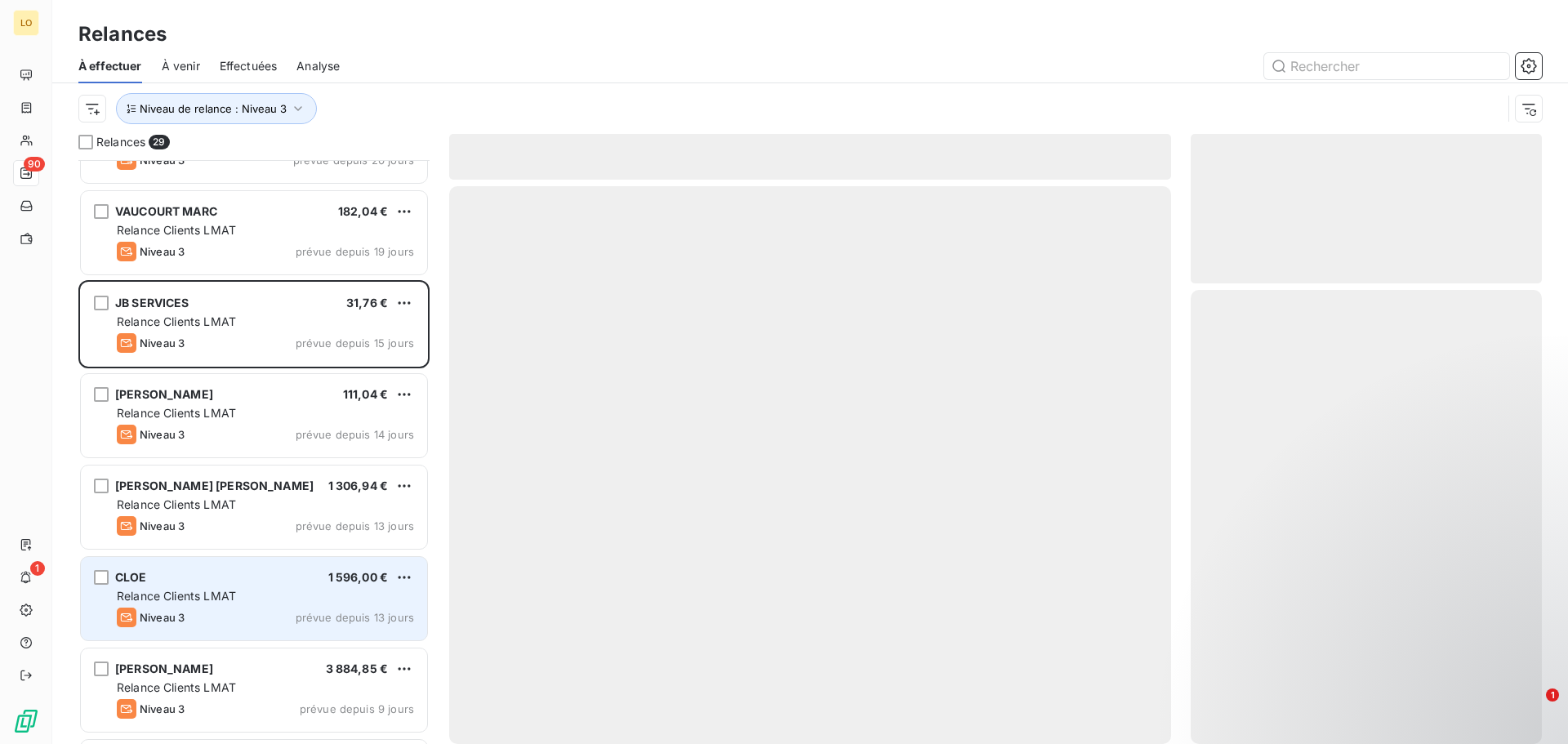
scroll to position [1262, 0]
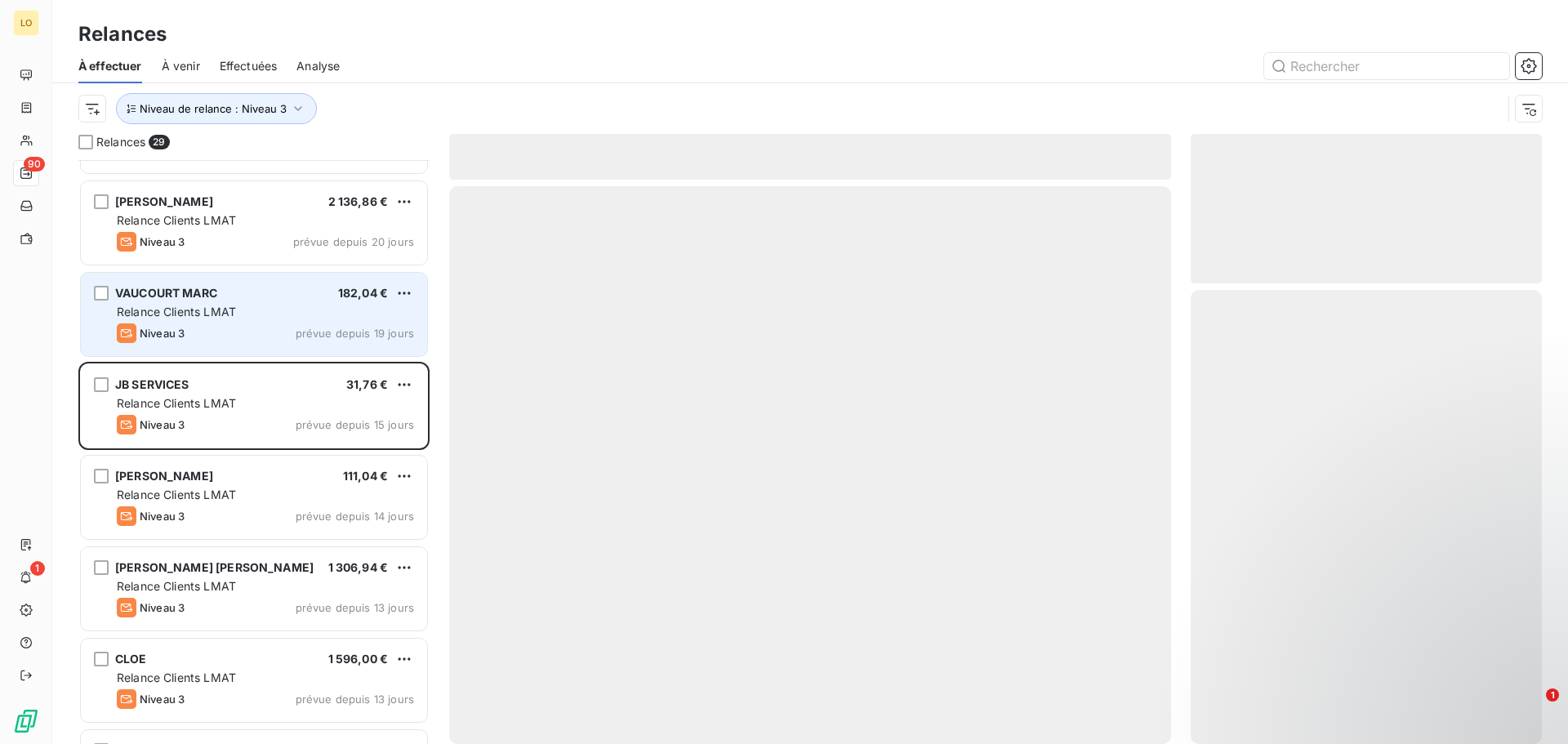
click at [196, 314] on span "Relance Clients LMAT" at bounding box center [175, 311] width 119 height 14
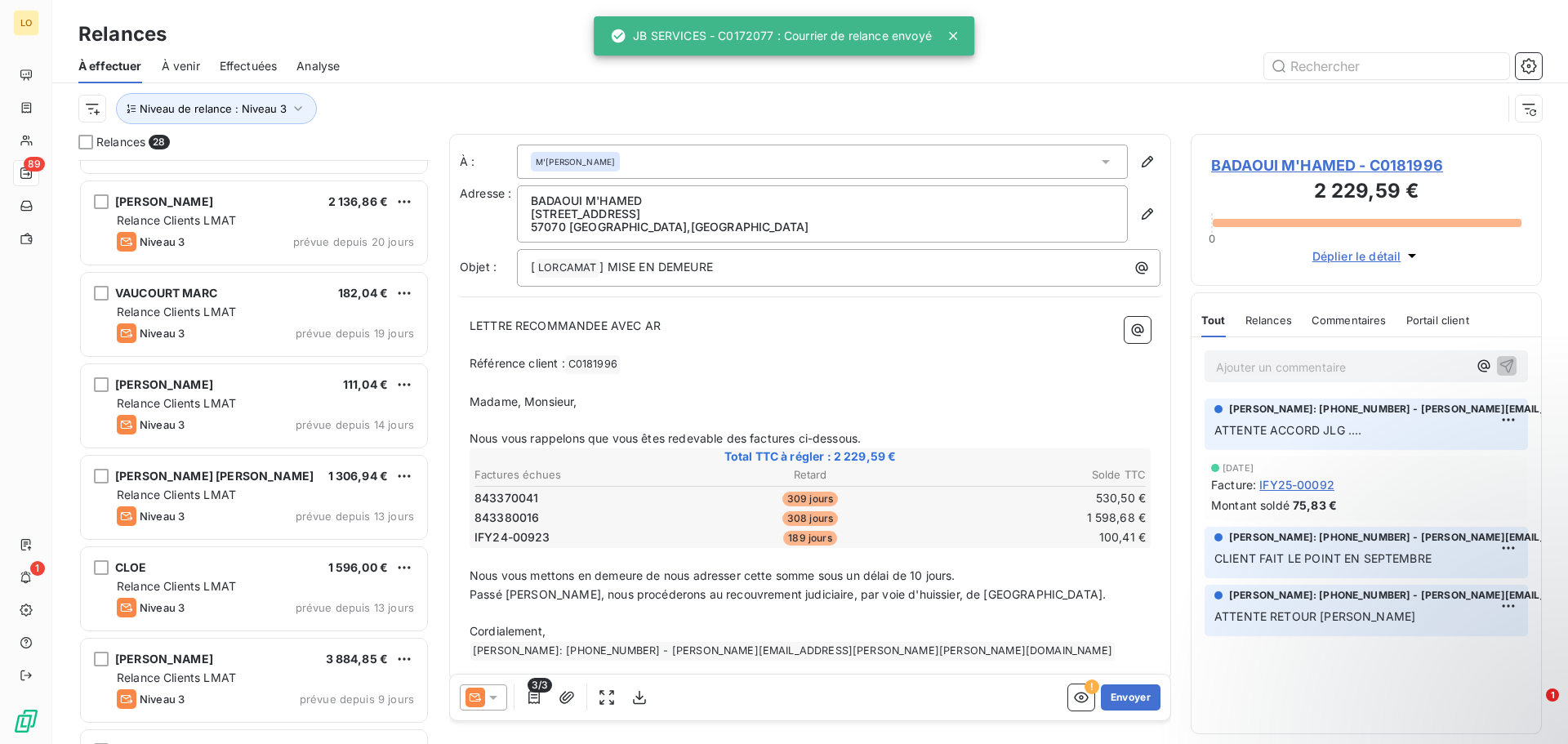
click at [255, 65] on span "Effectuées" at bounding box center [249, 66] width 58 height 17
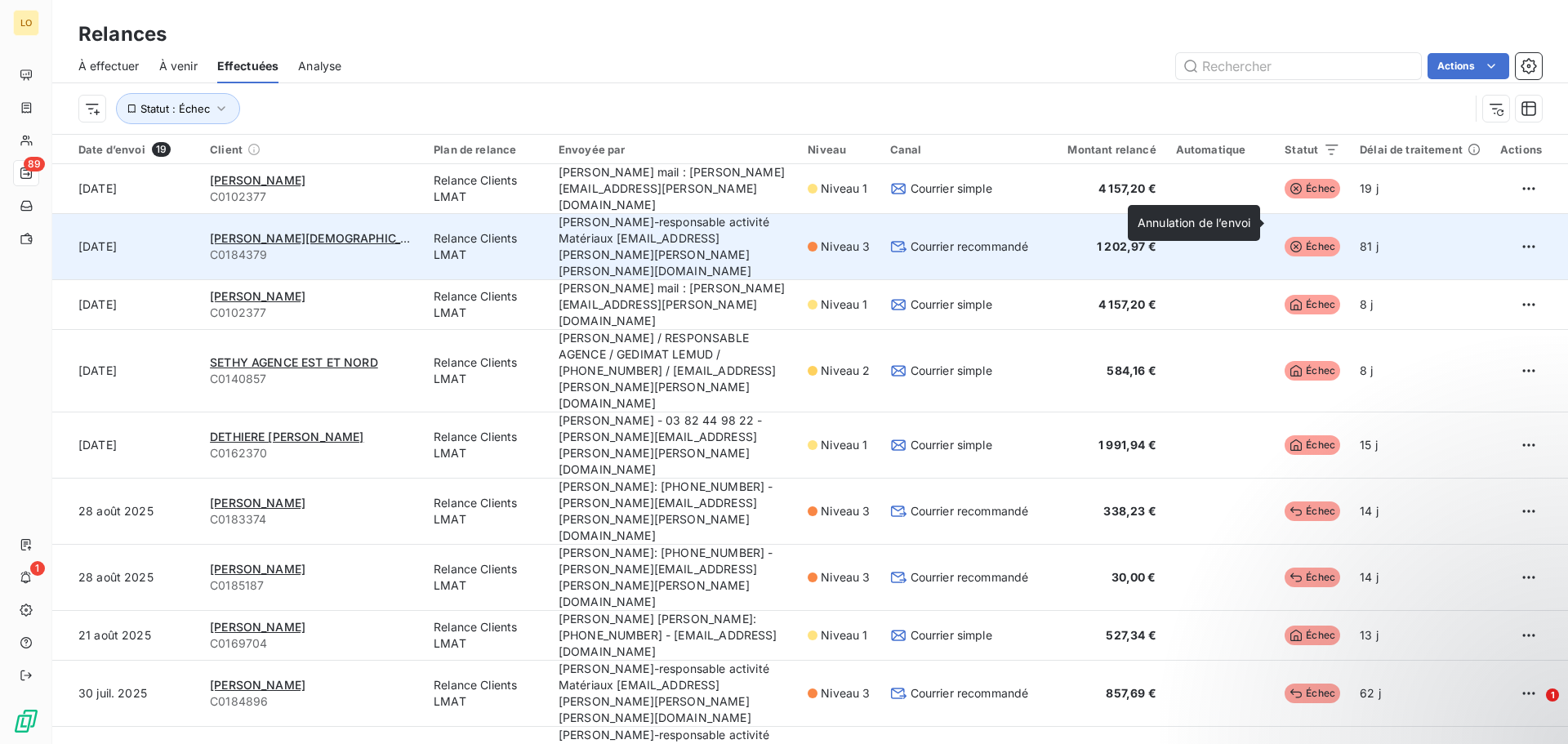
click at [1295, 237] on span "Échec" at bounding box center [1312, 247] width 56 height 19
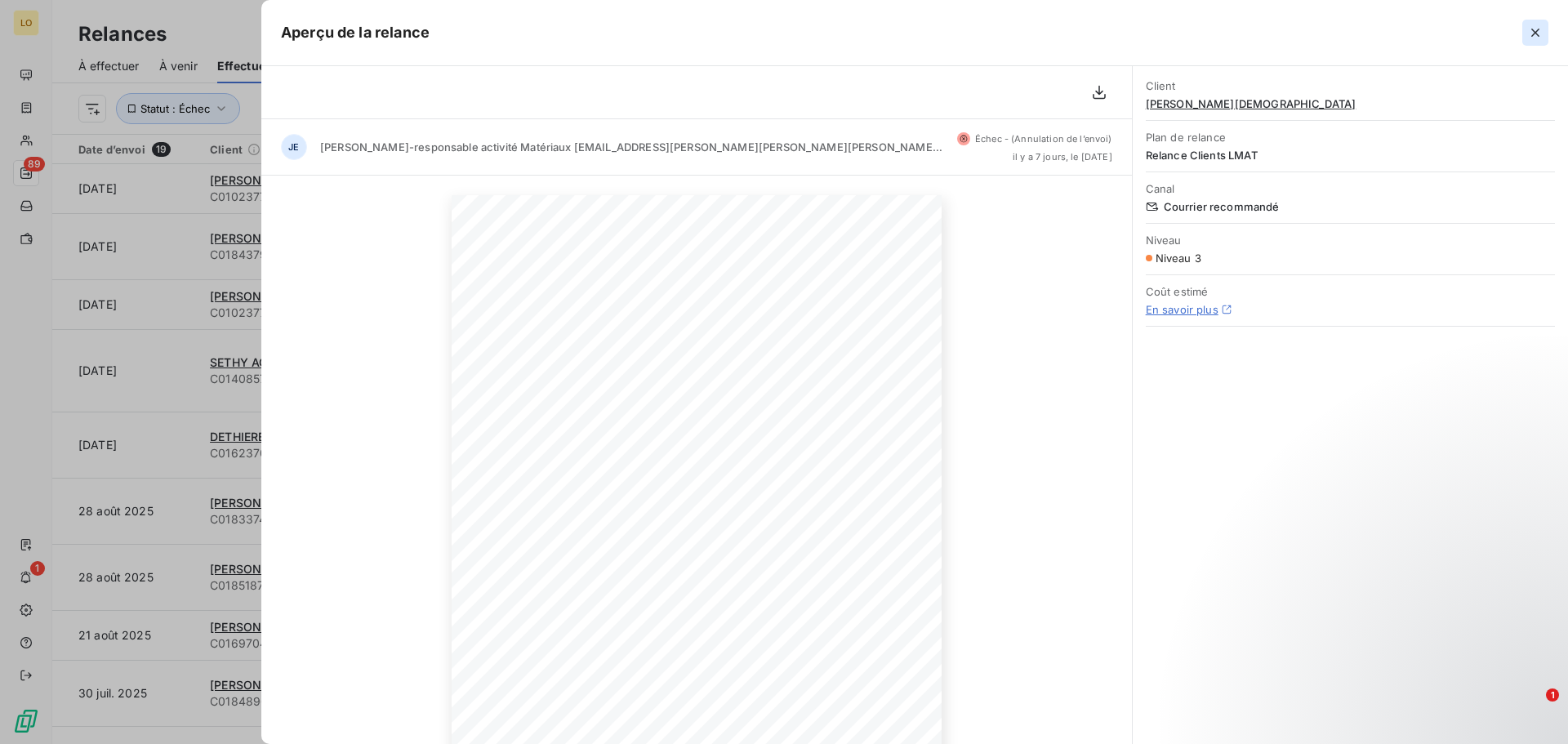
click at [1527, 30] on icon "button" at bounding box center [1535, 33] width 17 height 17
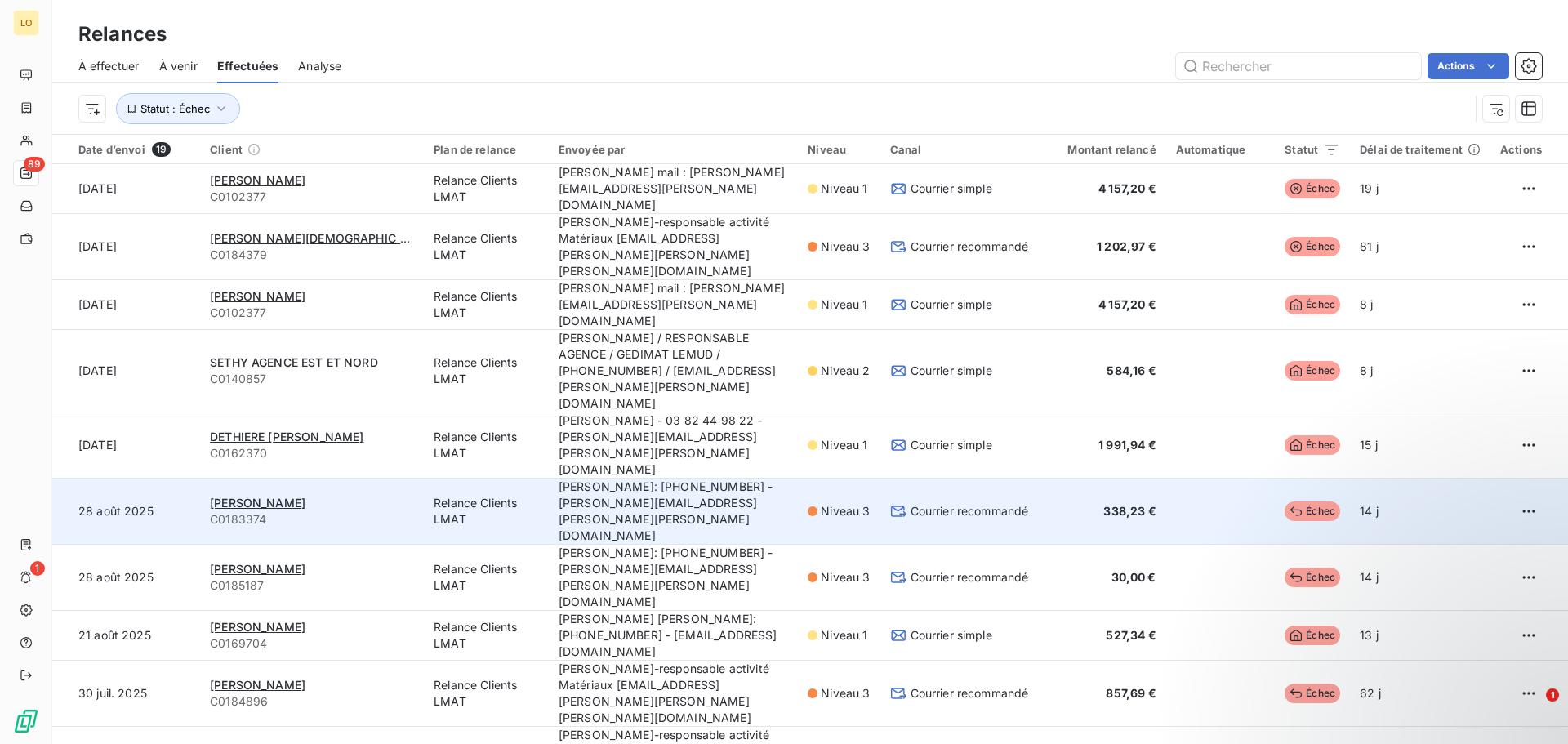
click at [1306, 502] on span "Échec" at bounding box center [1312, 511] width 56 height 19
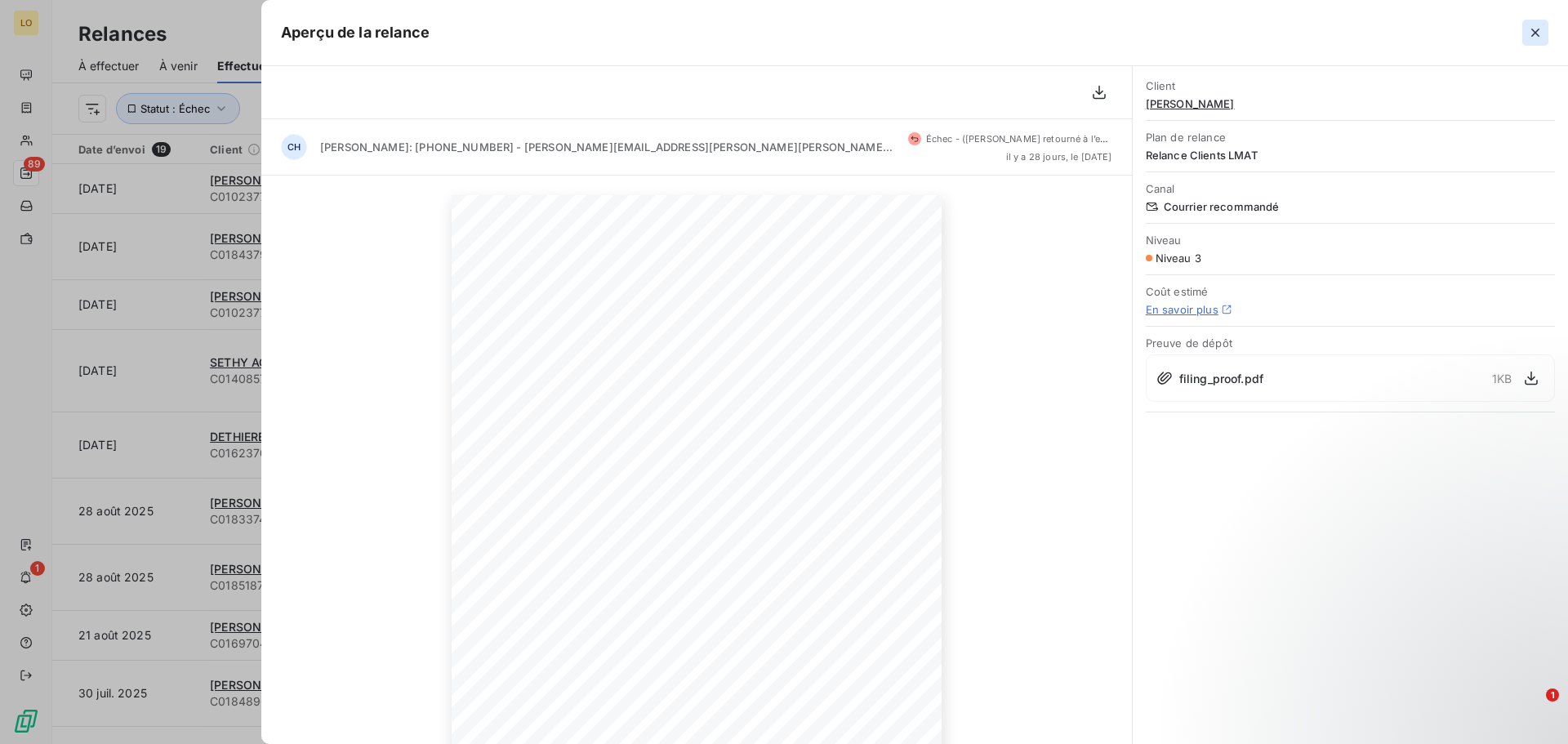
click at [1532, 26] on icon "button" at bounding box center [1535, 33] width 17 height 17
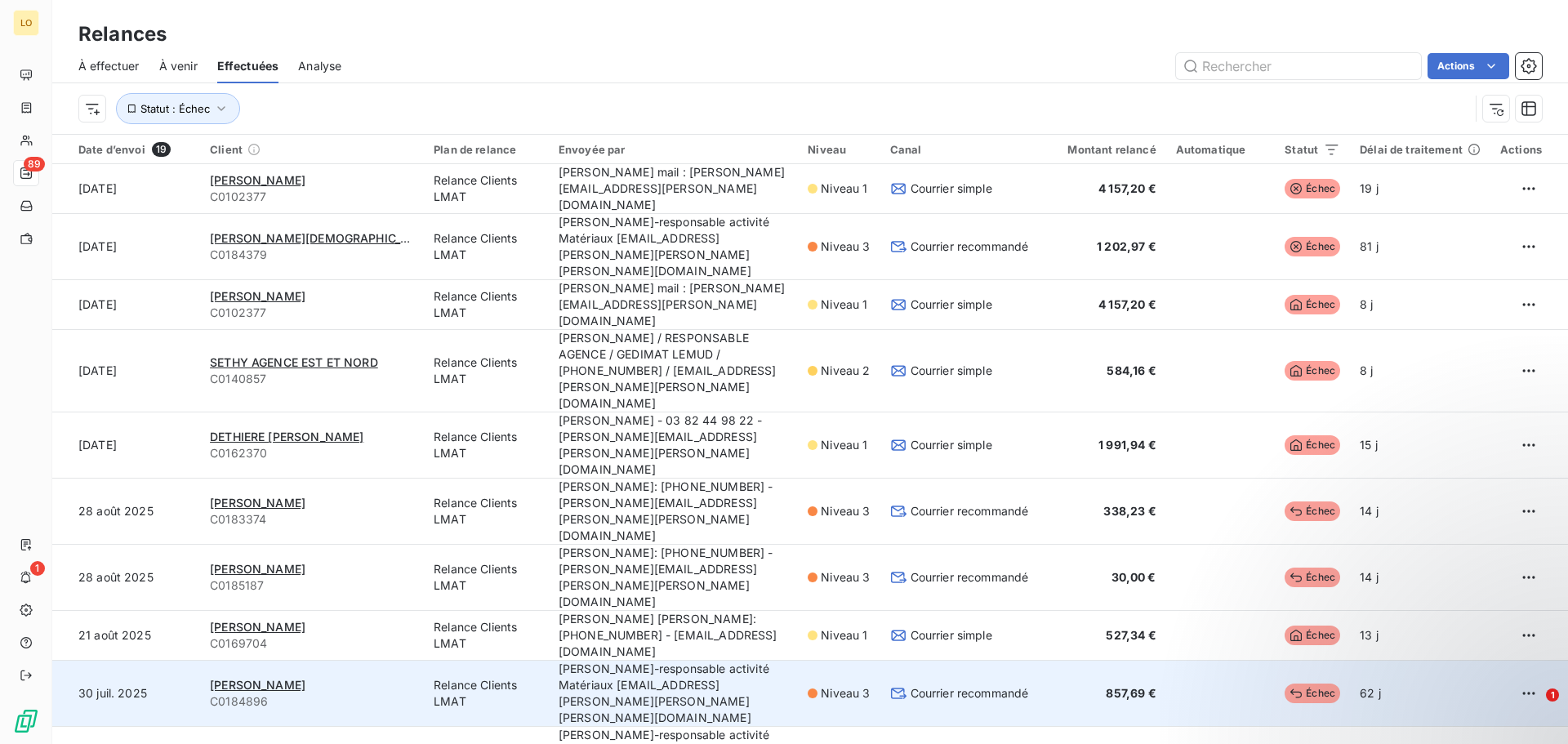
scroll to position [82, 0]
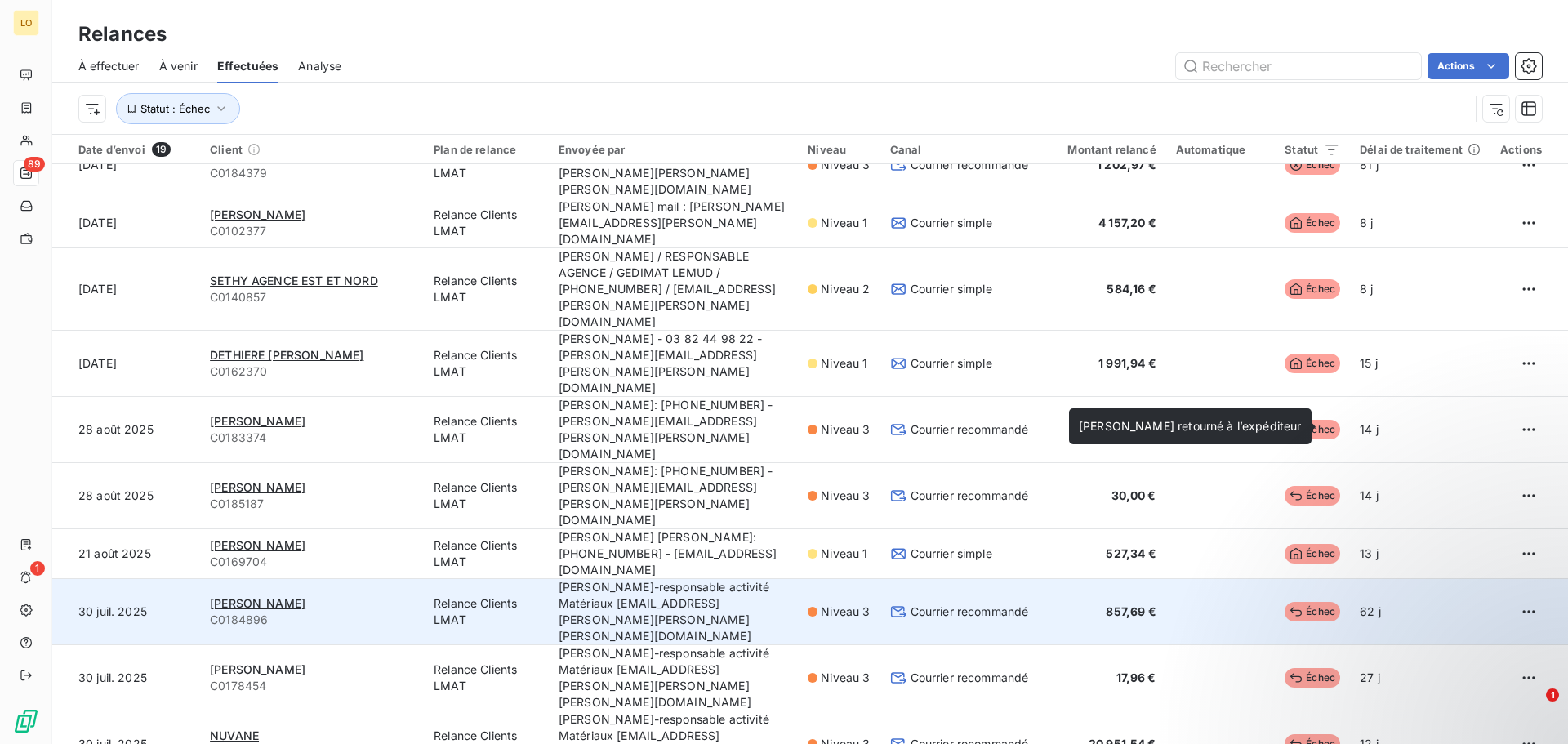
click at [1299, 602] on span "Échec" at bounding box center [1312, 612] width 56 height 19
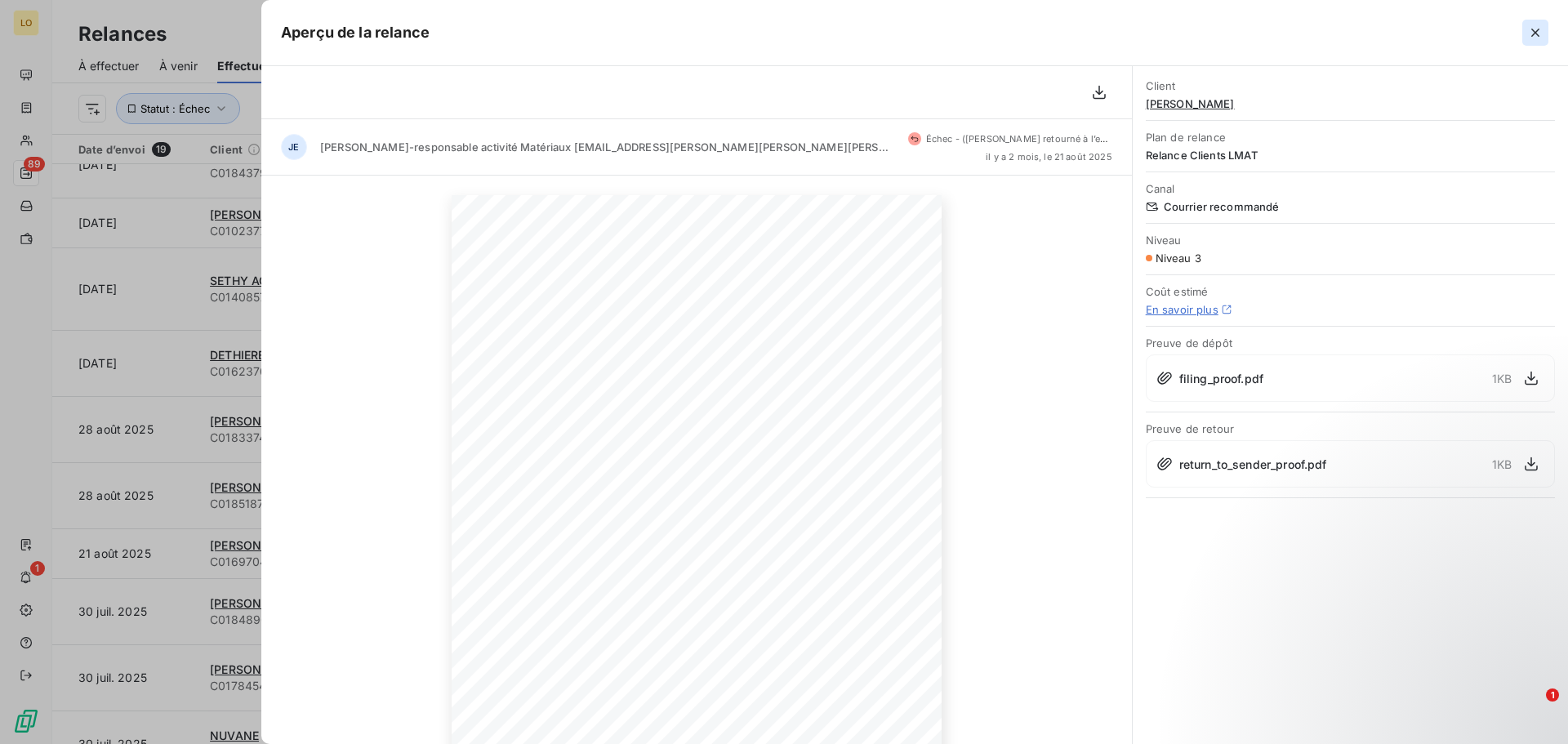
click at [1531, 31] on icon "button" at bounding box center [1535, 33] width 17 height 17
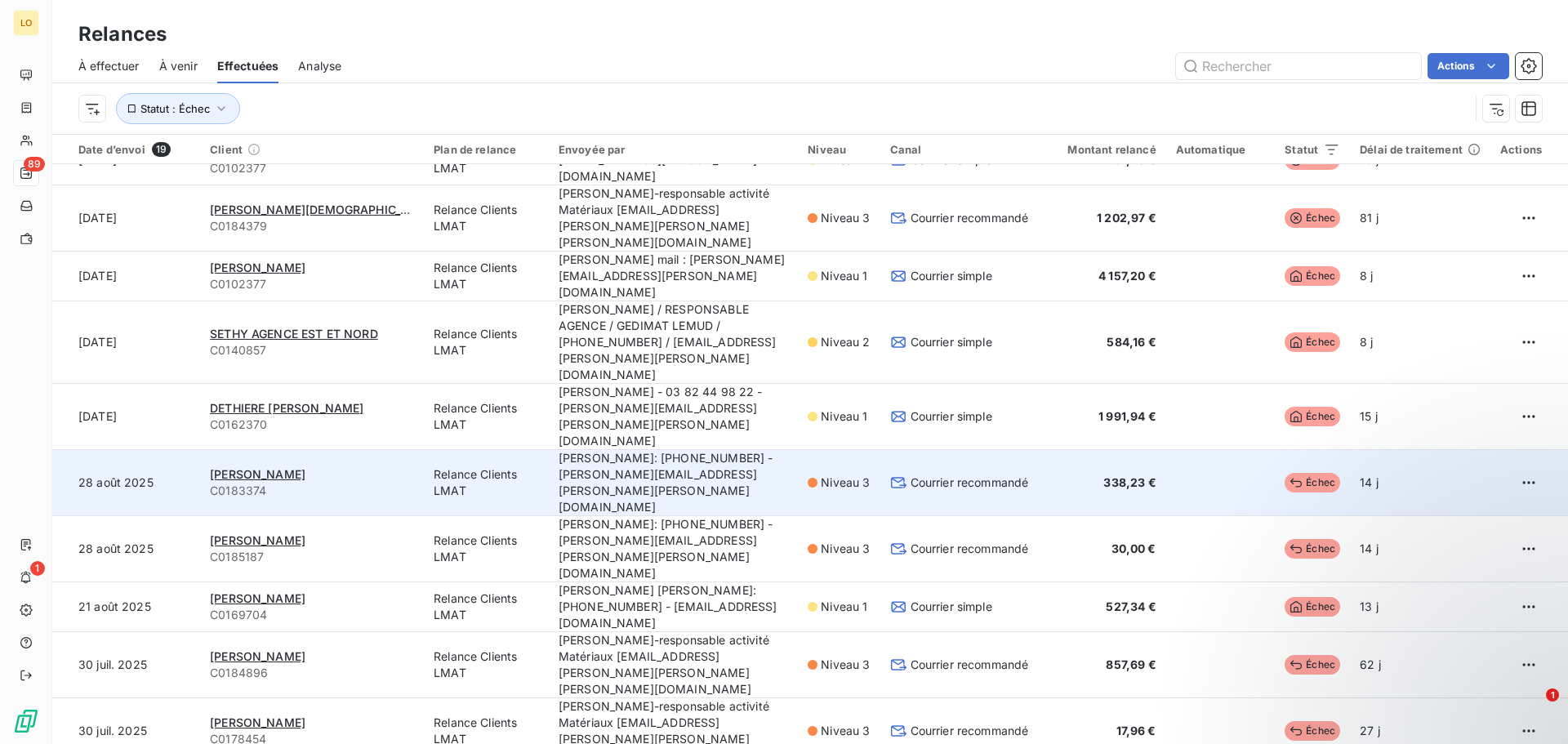
scroll to position [0, 0]
